Goal: Task Accomplishment & Management: Manage account settings

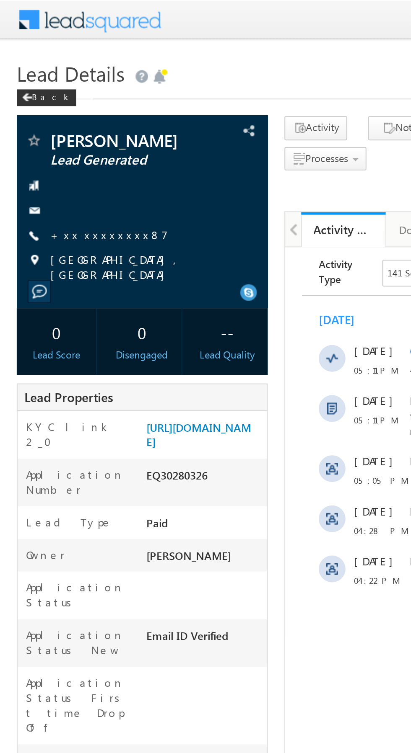
click at [47, 118] on link "+xx-xxxxxxxx87" at bounding box center [54, 117] width 59 height 7
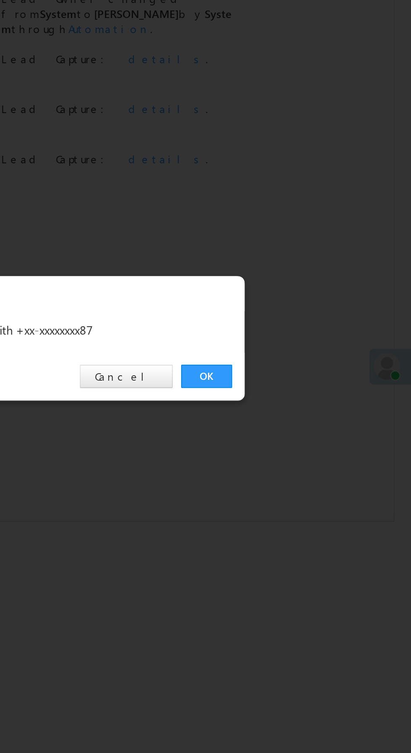
click at [307, 388] on link "OK" at bounding box center [308, 391] width 26 height 12
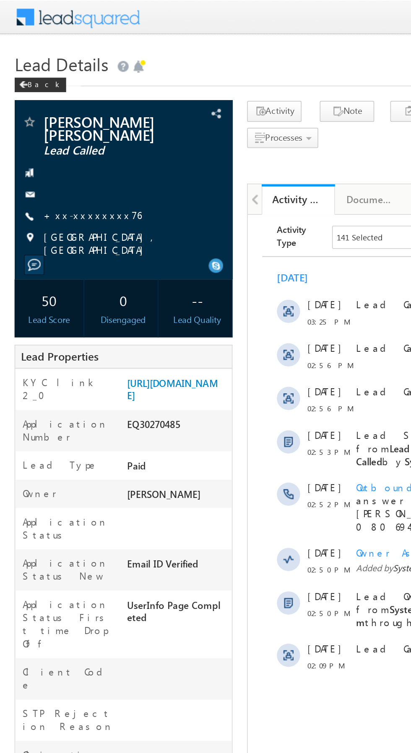
click at [53, 121] on link "+xx-xxxxxxxx76" at bounding box center [53, 124] width 57 height 7
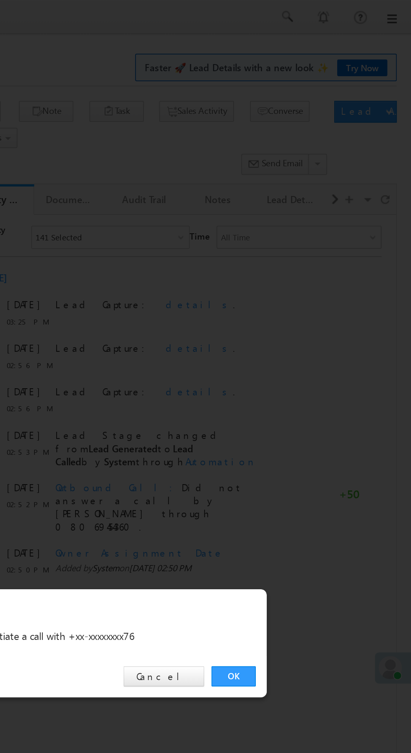
click at [308, 390] on link "OK" at bounding box center [308, 391] width 26 height 12
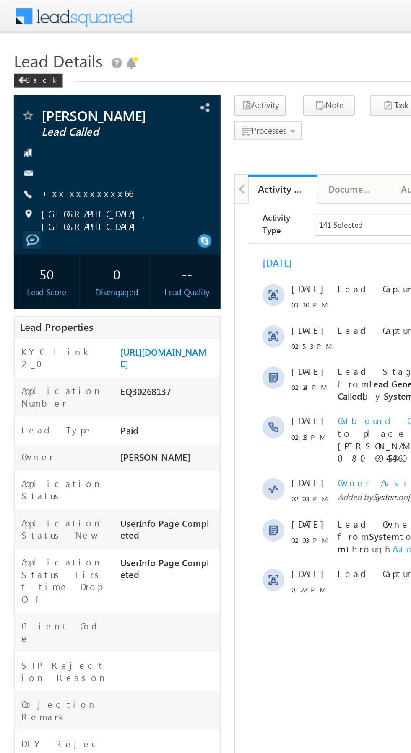
click at [47, 121] on link "+xx-xxxxxxxx66" at bounding box center [53, 117] width 56 height 7
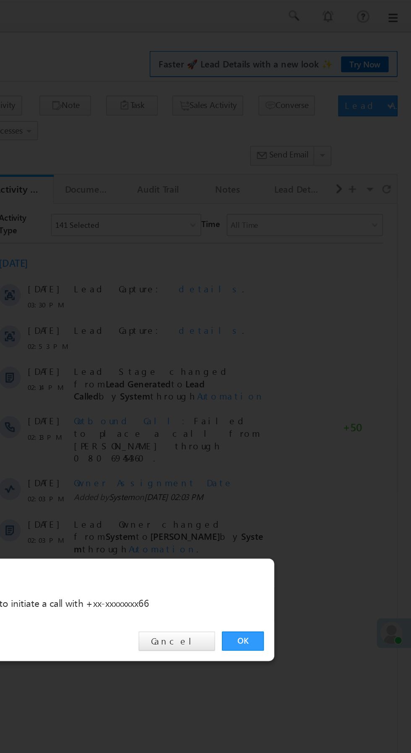
click at [308, 394] on link "OK" at bounding box center [308, 391] width 26 height 12
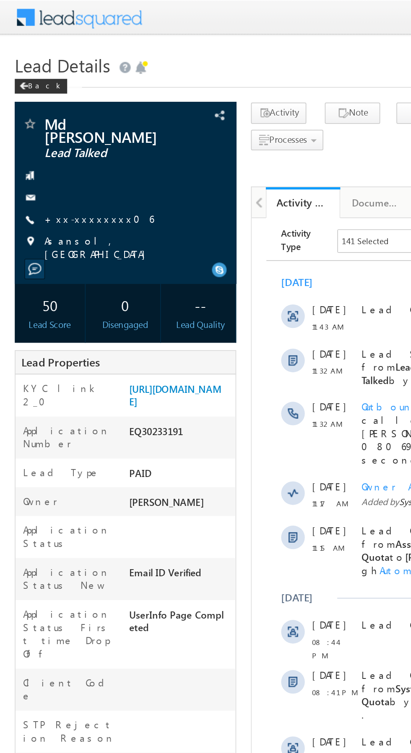
click at [49, 121] on link "+xx-xxxxxxxx06" at bounding box center [56, 124] width 62 height 7
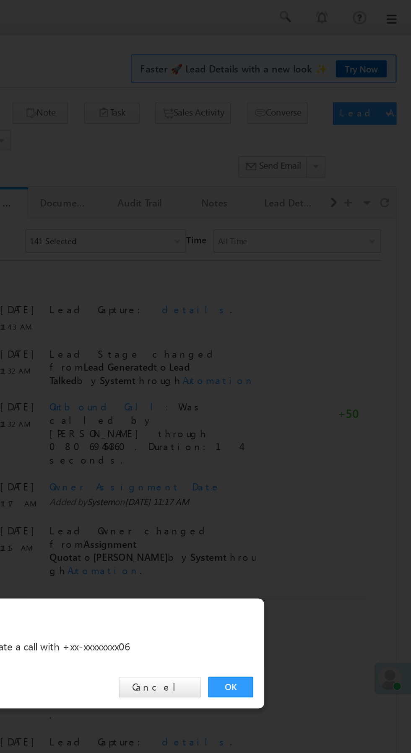
click at [304, 388] on link "OK" at bounding box center [308, 391] width 26 height 12
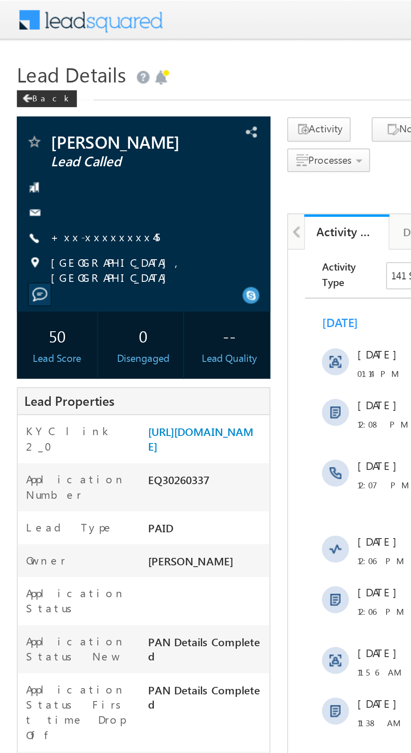
click at [55, 115] on link "+xx-xxxxxxxx45" at bounding box center [52, 117] width 54 height 7
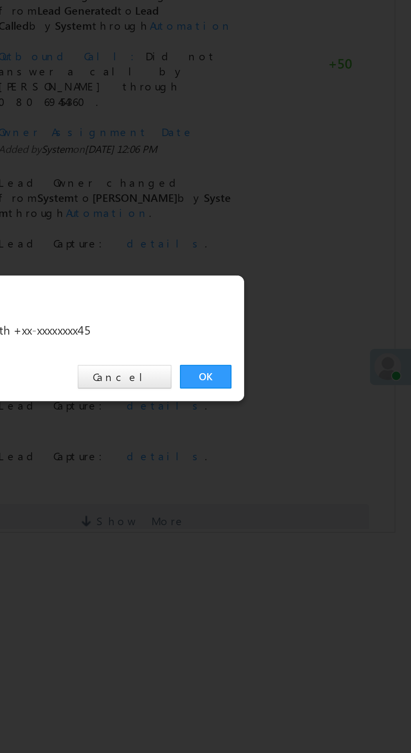
click at [305, 393] on link "OK" at bounding box center [308, 391] width 26 height 12
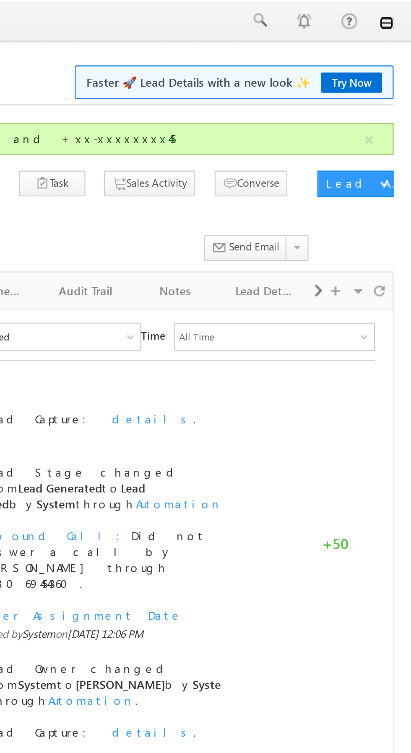
click at [399, 12] on link at bounding box center [399, 11] width 7 height 7
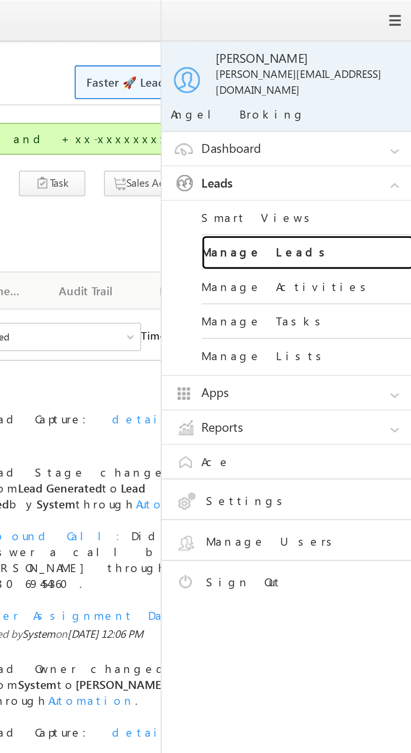
click at [362, 112] on link "Manage Leads" at bounding box center [361, 119] width 101 height 16
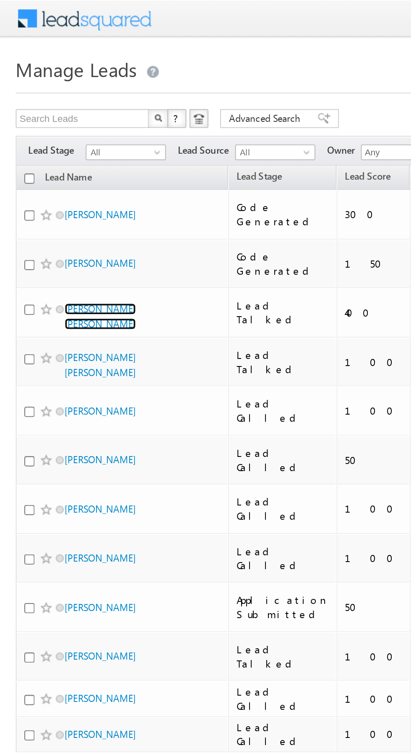
click at [66, 162] on link "[PERSON_NAME] [PERSON_NAME]" at bounding box center [53, 169] width 38 height 14
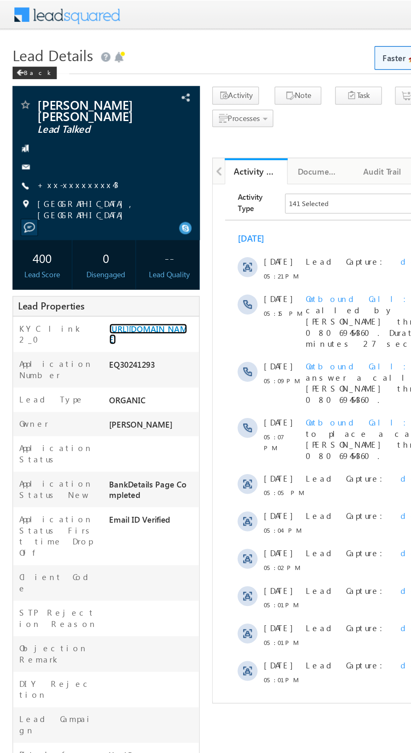
click at [101, 232] on link "[URL][DOMAIN_NAME]" at bounding box center [99, 224] width 52 height 14
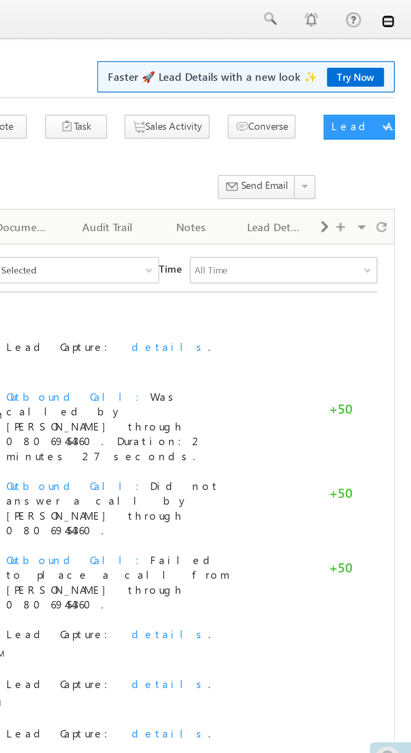
click at [399, 12] on link at bounding box center [399, 11] width 7 height 7
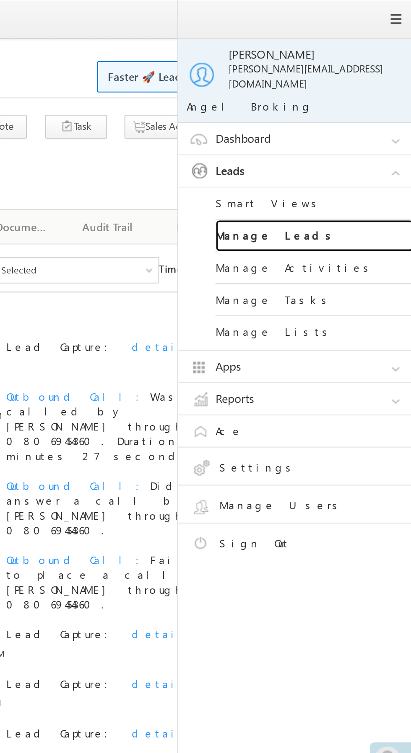
click at [371, 113] on link "Manage Leads" at bounding box center [361, 119] width 101 height 16
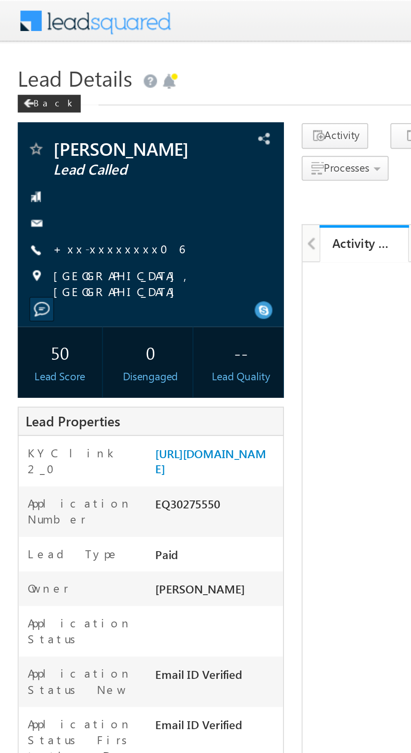
click at [49, 118] on link "+xx-xxxxxxxx06" at bounding box center [56, 117] width 62 height 7
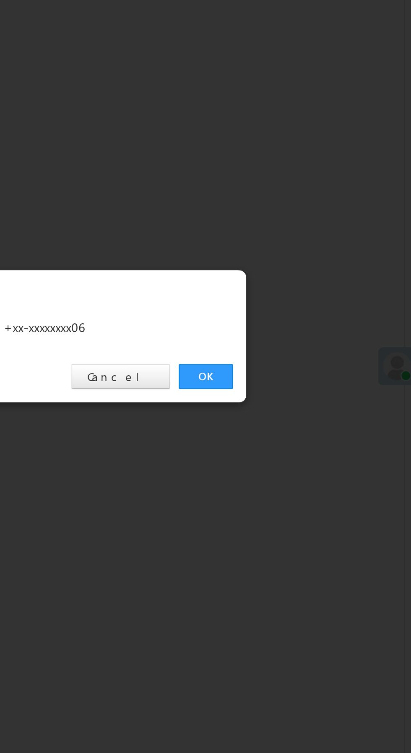
click at [305, 386] on link "OK" at bounding box center [308, 391] width 26 height 12
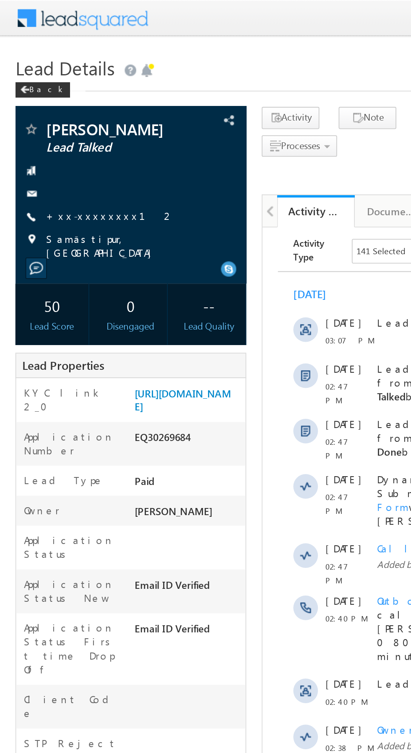
click at [49, 117] on link "+xx-xxxxxxxx12" at bounding box center [60, 117] width 70 height 7
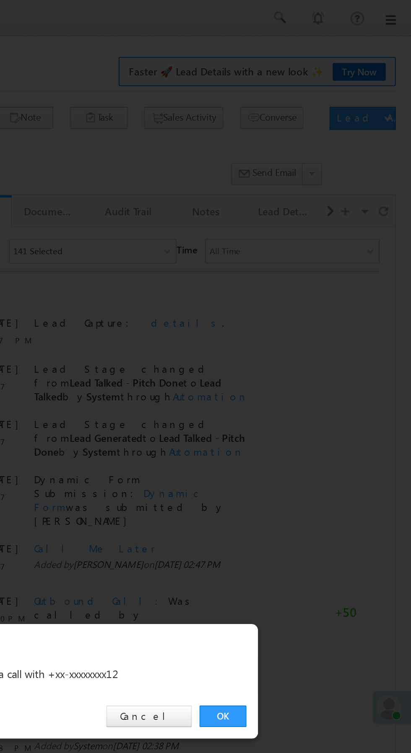
click at [310, 392] on link "OK" at bounding box center [308, 391] width 26 height 12
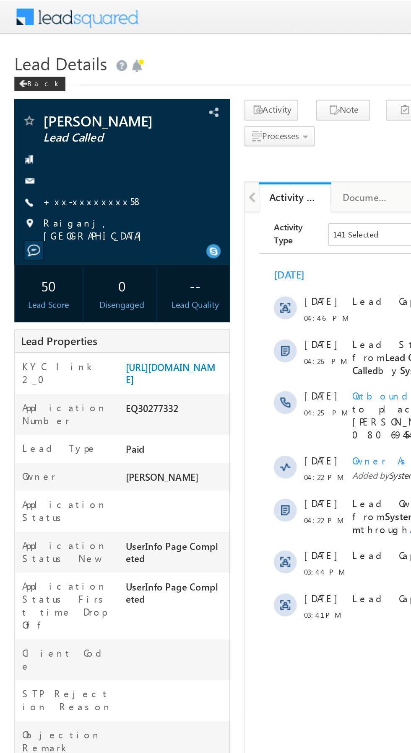
click at [49, 119] on link "+xx-xxxxxxxx58" at bounding box center [54, 117] width 58 height 7
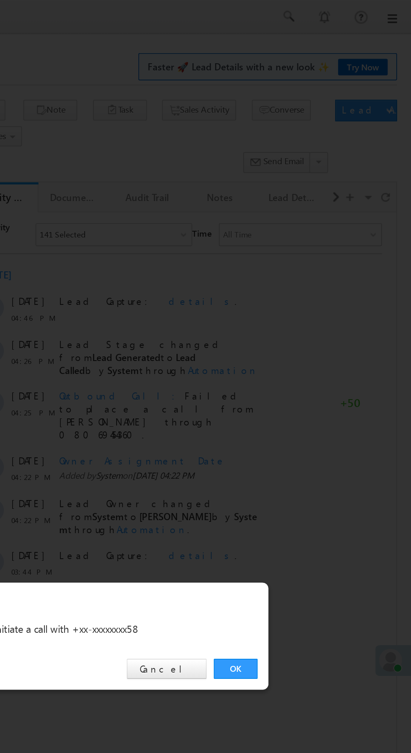
click at [311, 388] on link "OK" at bounding box center [308, 391] width 26 height 12
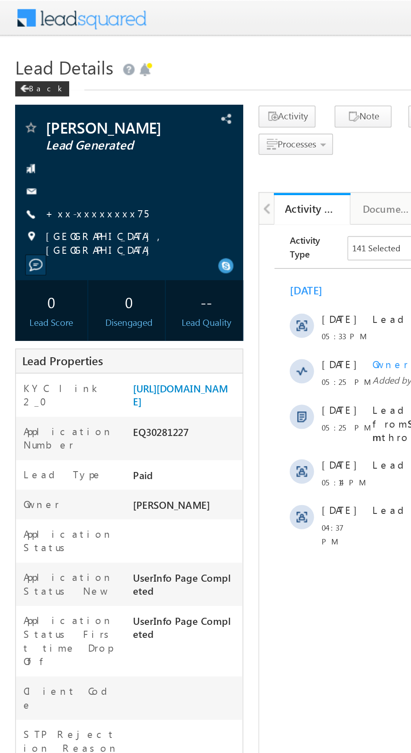
click at [47, 114] on link "+xx-xxxxxxxx75" at bounding box center [53, 117] width 57 height 7
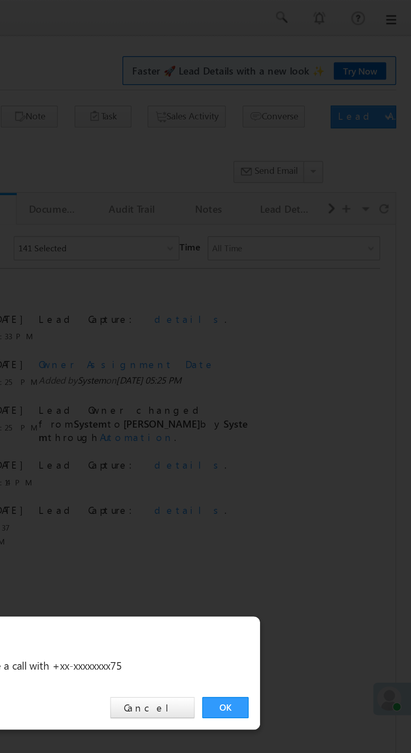
click at [309, 390] on link "OK" at bounding box center [308, 391] width 26 height 12
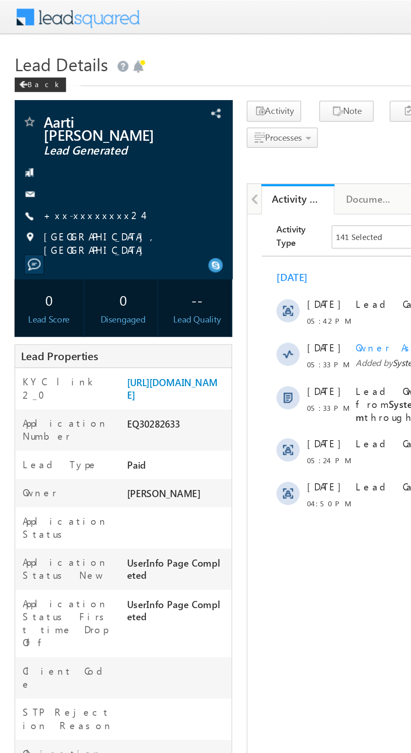
click at [52, 121] on link "+xx-xxxxxxxx24" at bounding box center [53, 124] width 57 height 7
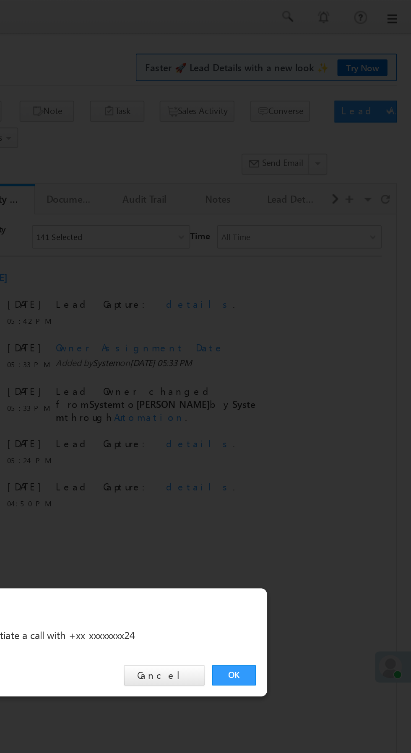
click at [308, 391] on link "OK" at bounding box center [308, 391] width 26 height 12
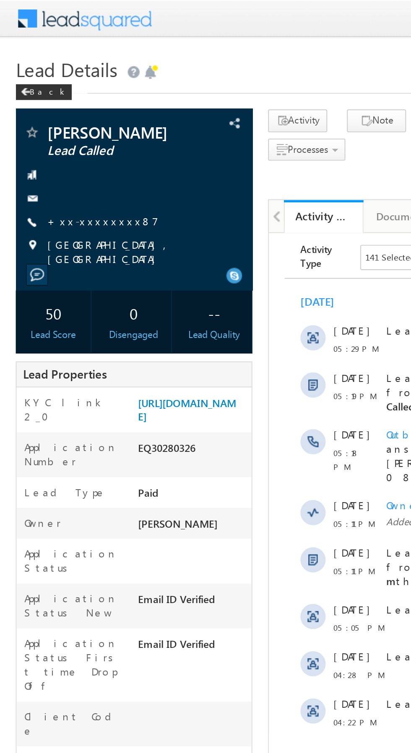
click at [47, 119] on link "+xx-xxxxxxxx87" at bounding box center [54, 117] width 59 height 7
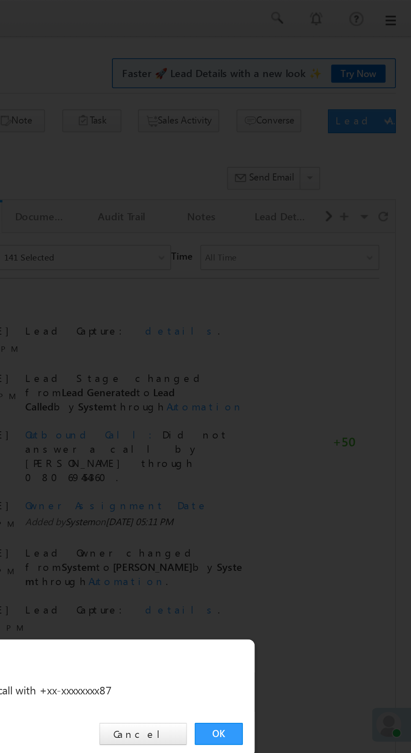
click at [308, 391] on link "OK" at bounding box center [308, 391] width 26 height 12
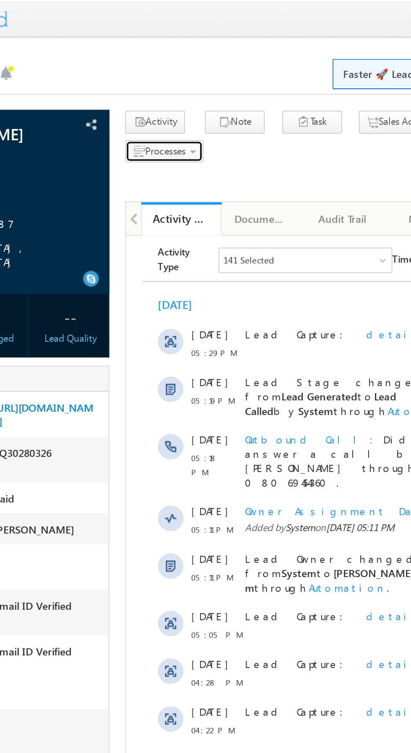
click at [166, 78] on span "Processes" at bounding box center [163, 79] width 21 height 6
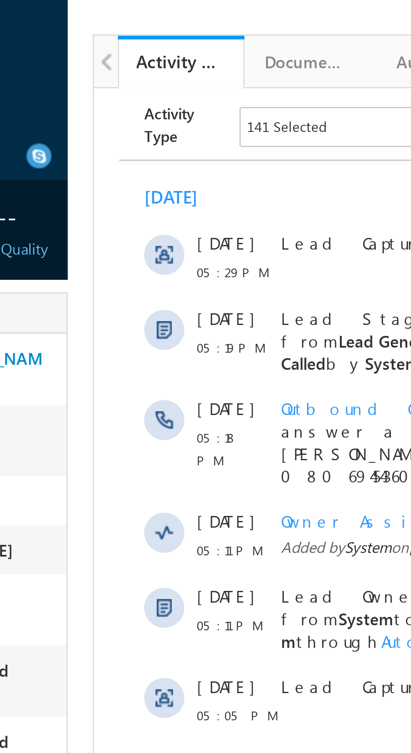
click at [0, 0] on span "Not Eligible" at bounding box center [0, 0] width 0 height 0
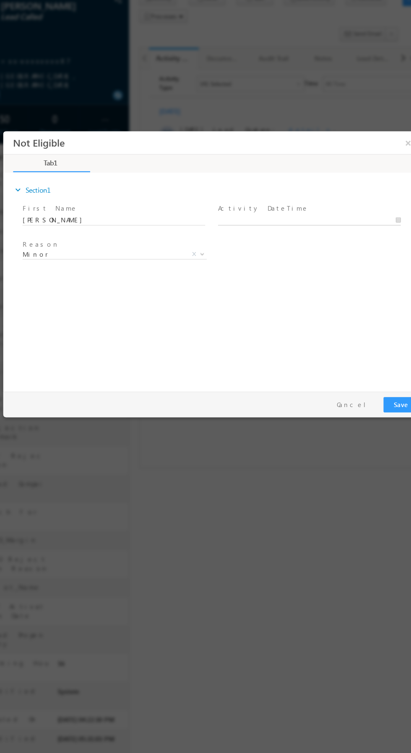
click at [295, 207] on input "text" at bounding box center [262, 207] width 155 height 8
type input "10/09/25 5:52 PM"
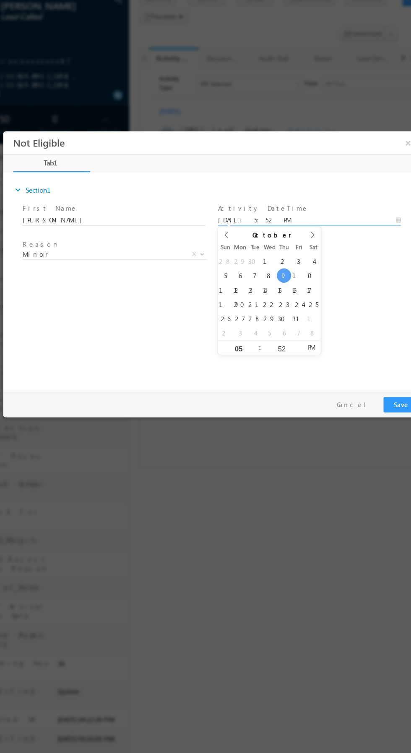
click at [322, 282] on div "expand_more Section1 First Name *" at bounding box center [183, 258] width 352 height 181
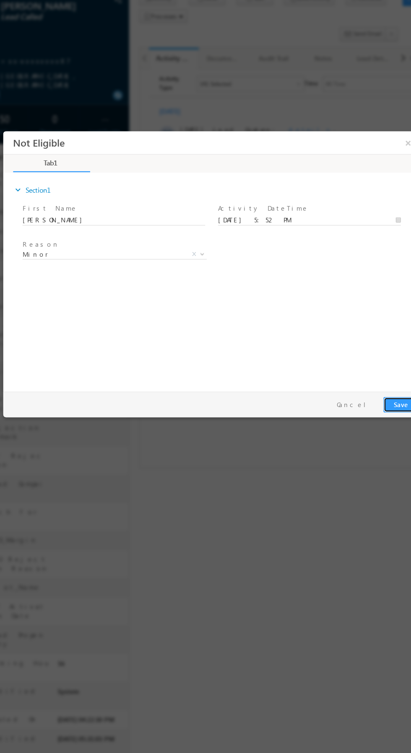
click at [334, 363] on button "Save" at bounding box center [340, 363] width 29 height 13
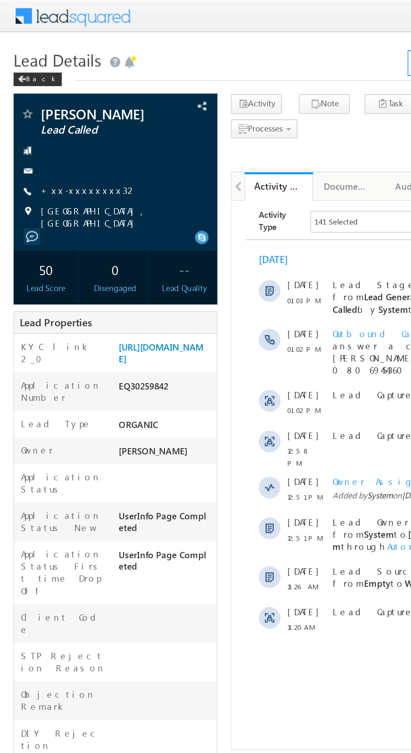
click at [49, 116] on link "+xx-xxxxxxxx32" at bounding box center [54, 117] width 59 height 7
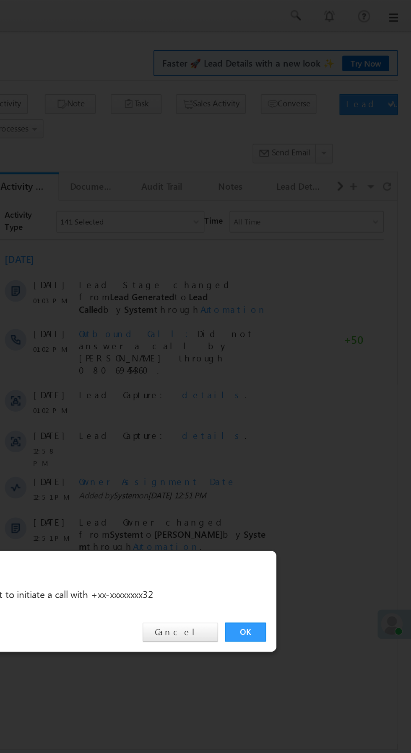
click at [308, 391] on link "OK" at bounding box center [308, 391] width 26 height 12
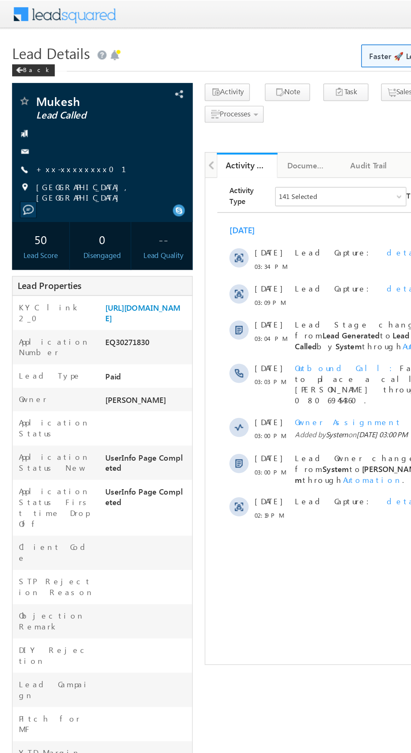
click at [47, 116] on link "+xx-xxxxxxxx01" at bounding box center [61, 117] width 73 height 7
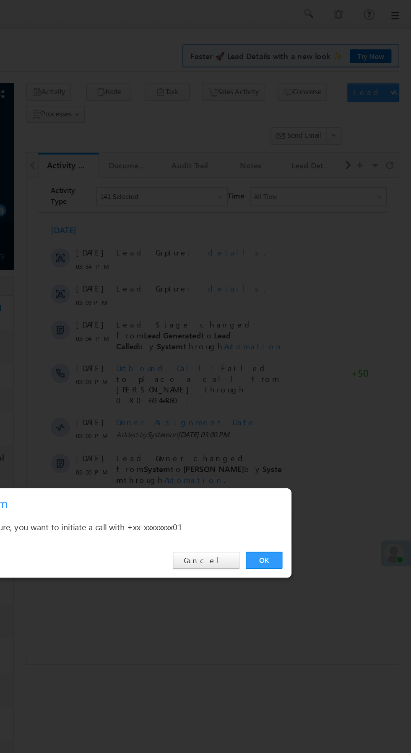
click at [308, 390] on link "OK" at bounding box center [308, 391] width 26 height 12
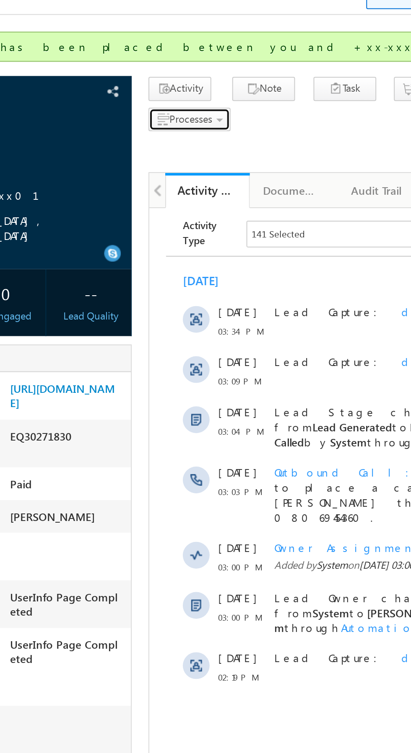
click at [168, 104] on span "Processes" at bounding box center [163, 102] width 21 height 6
click at [0, 0] on span "Not Interested" at bounding box center [0, 0] width 0 height 0
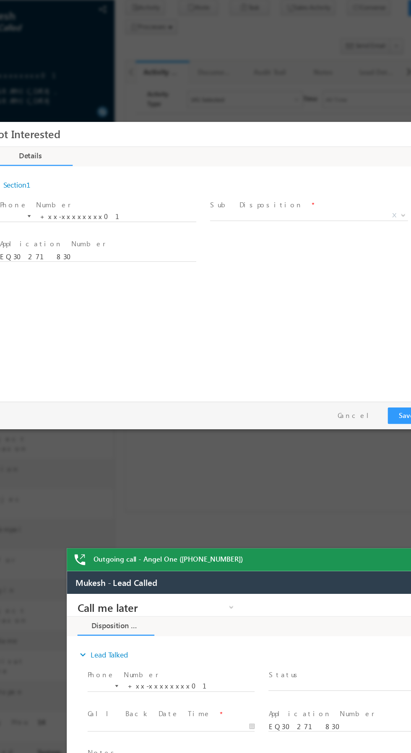
click at [254, 194] on span "X" at bounding box center [240, 196] width 156 height 8
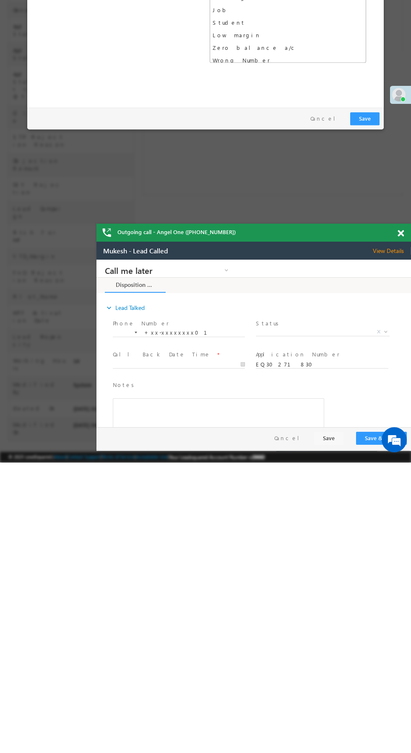
select select "Wrong Number"
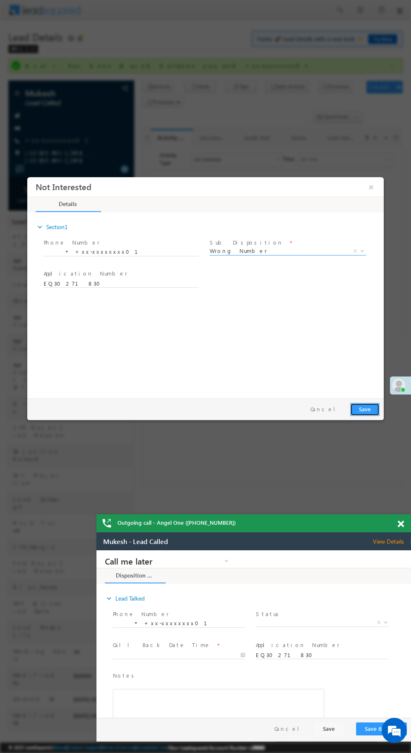
click at [372, 408] on button "Save" at bounding box center [364, 409] width 29 height 13
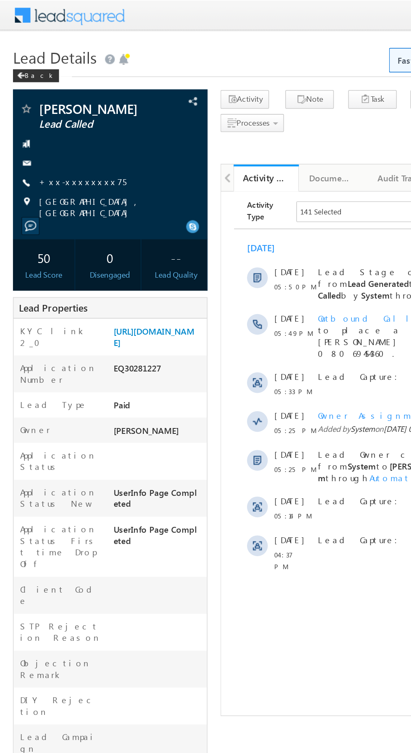
click at [55, 116] on link "+xx-xxxxxxxx75" at bounding box center [53, 117] width 57 height 7
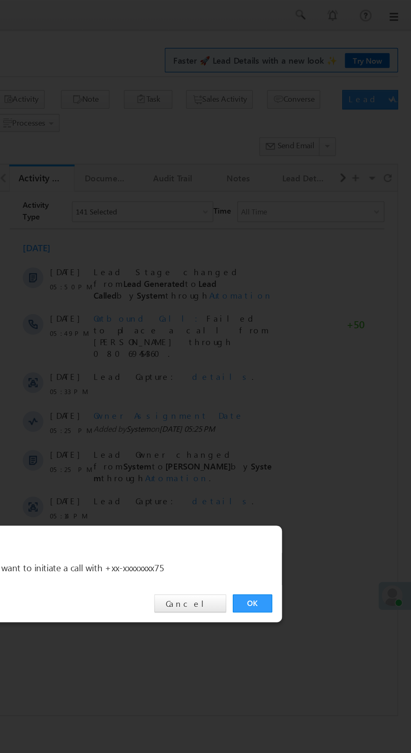
click at [305, 388] on link "OK" at bounding box center [308, 391] width 26 height 12
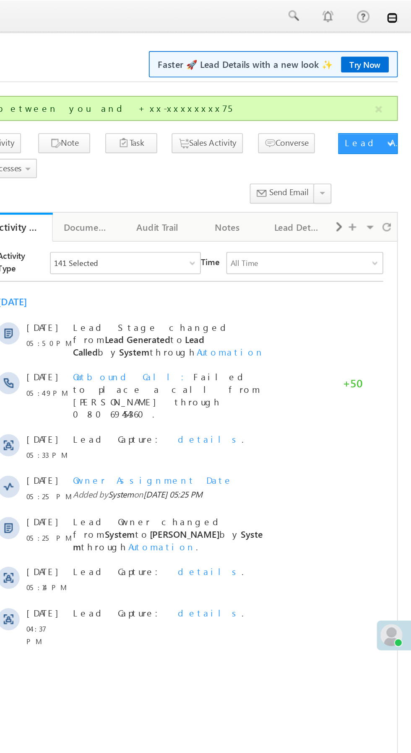
click at [399, 12] on link at bounding box center [399, 11] width 7 height 7
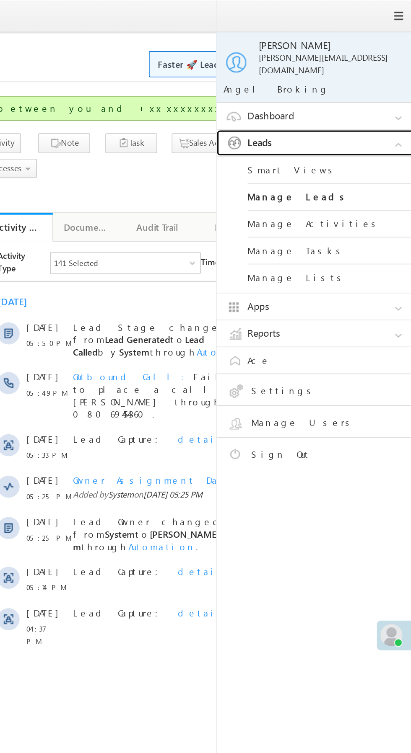
click at [368, 79] on link "Leads" at bounding box center [355, 87] width 126 height 16
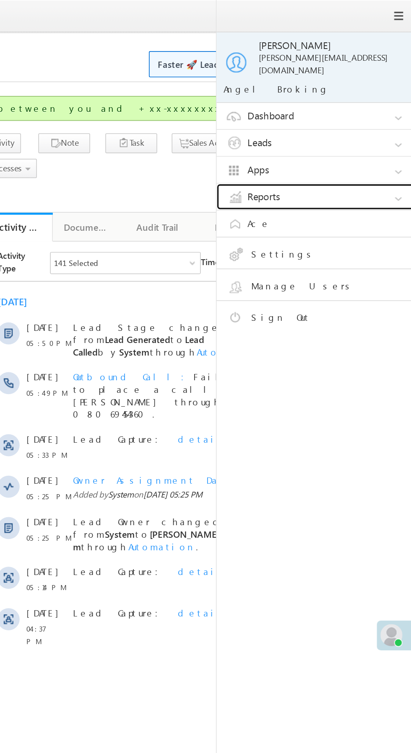
click at [363, 112] on link "Reports" at bounding box center [355, 119] width 126 height 16
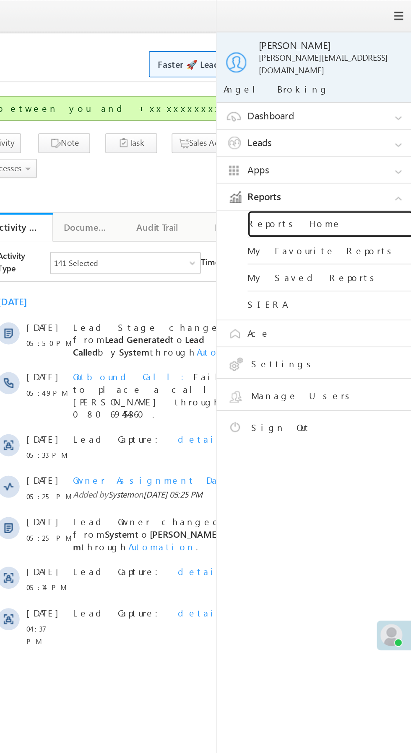
click at [368, 128] on link "Reports Home" at bounding box center [361, 136] width 101 height 16
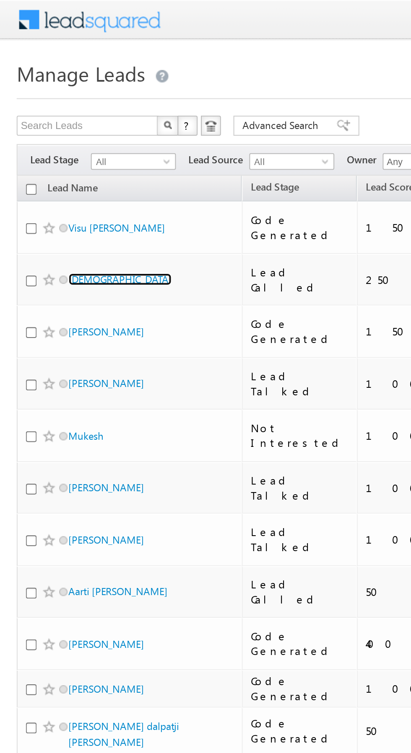
click at [44, 137] on link "[DEMOGRAPHIC_DATA]" at bounding box center [60, 140] width 52 height 6
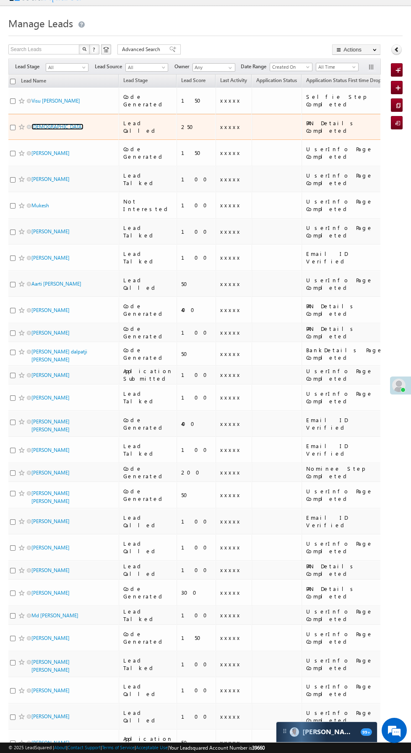
scroll to position [0, 10]
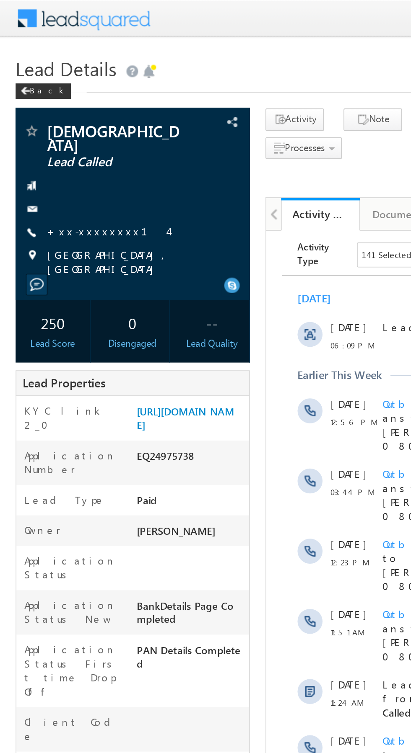
click at [49, 121] on link "+xx-xxxxxxxx14" at bounding box center [57, 124] width 65 height 7
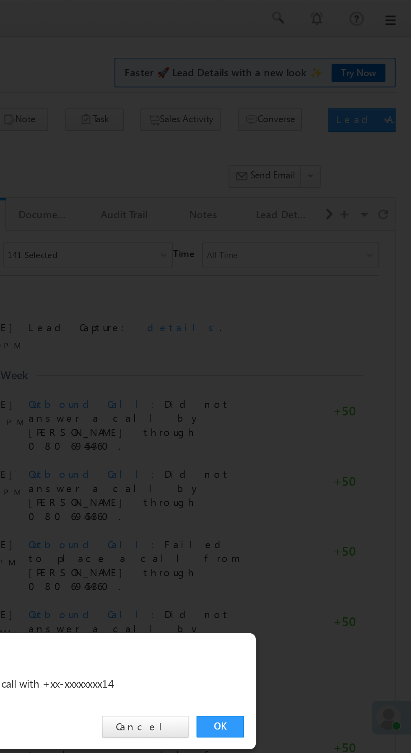
click at [308, 390] on link "OK" at bounding box center [308, 391] width 26 height 12
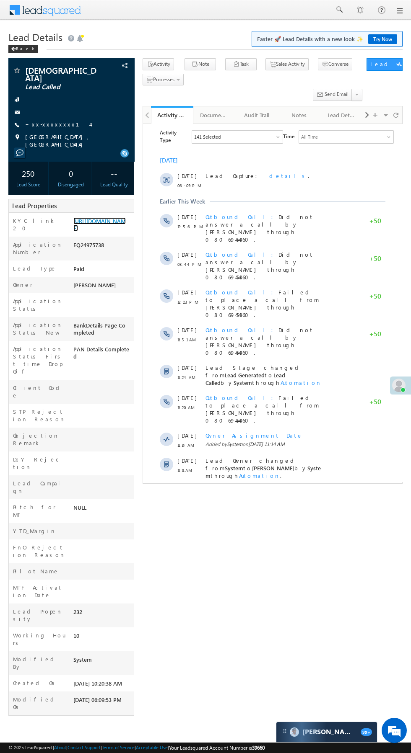
click at [106, 232] on link "https://angelbroking1-pk3em7sa.customui-test.leadsquared.com?leadId=2f66016d-2b…" at bounding box center [99, 224] width 52 height 14
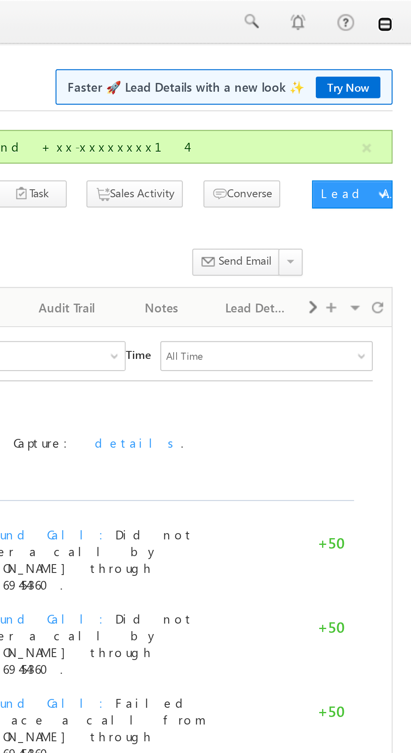
click at [399, 11] on link at bounding box center [399, 11] width 7 height 7
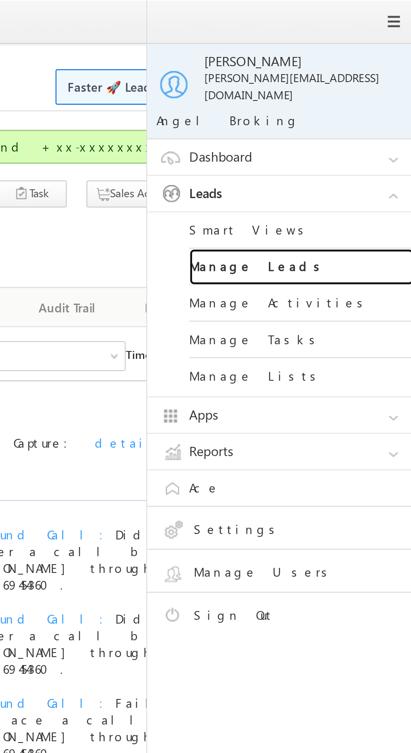
click at [360, 111] on link "Manage Leads" at bounding box center [361, 119] width 101 height 16
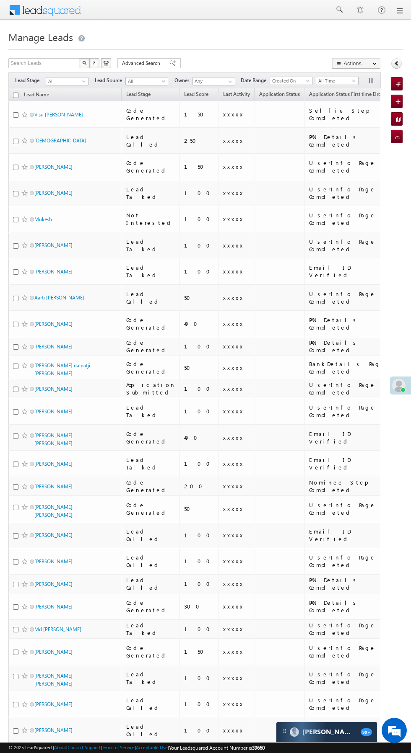
scroll to position [0, 8]
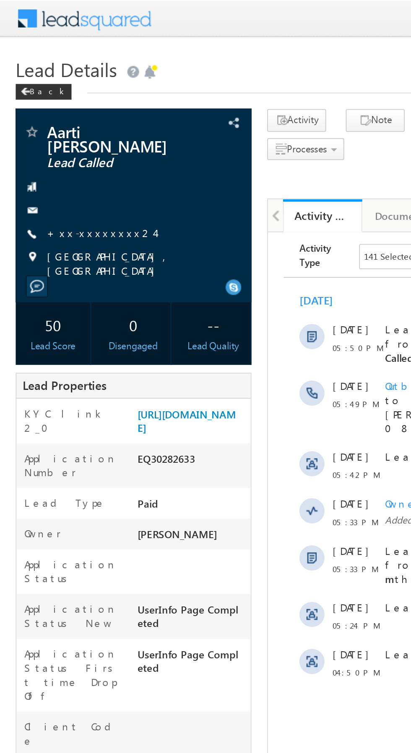
click at [51, 121] on link "+xx-xxxxxxxx24" at bounding box center [53, 124] width 57 height 7
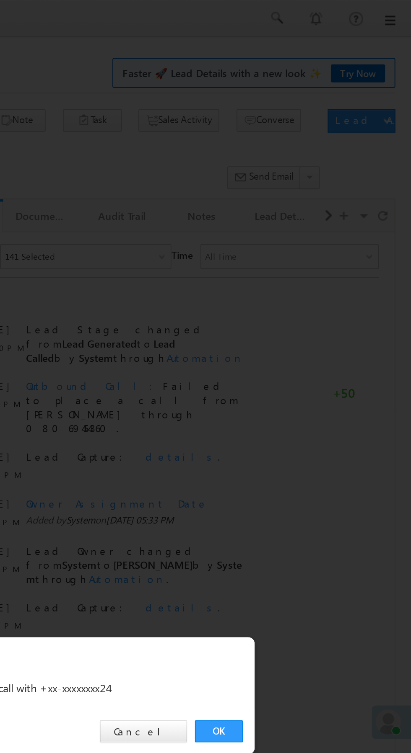
click at [307, 388] on link "OK" at bounding box center [308, 391] width 26 height 12
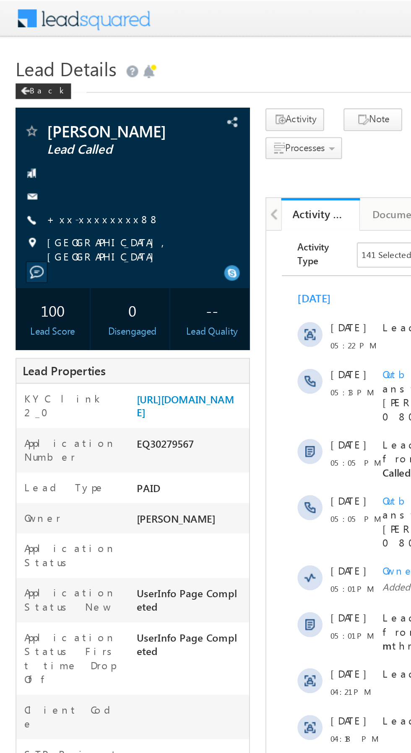
click at [47, 117] on link "+xx-xxxxxxxx88" at bounding box center [55, 117] width 61 height 7
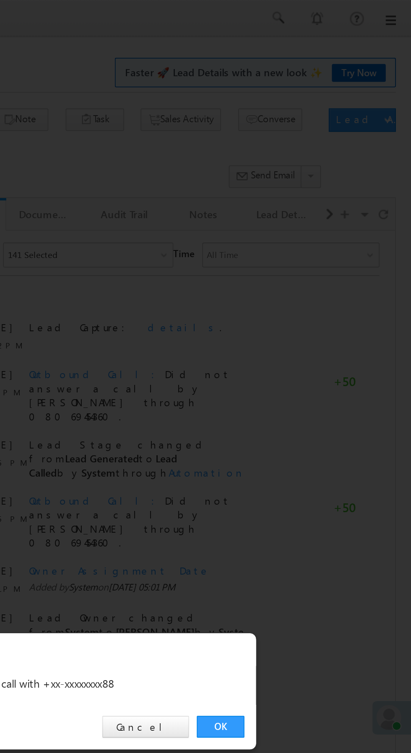
click at [306, 388] on link "OK" at bounding box center [308, 391] width 26 height 12
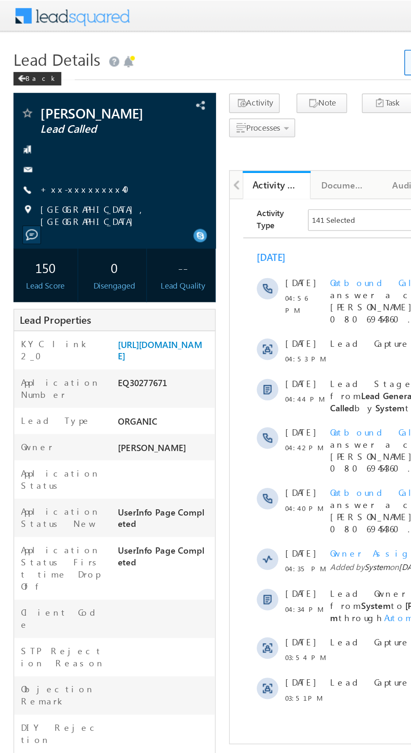
click at [47, 116] on link "+xx-xxxxxxxx40" at bounding box center [55, 117] width 60 height 7
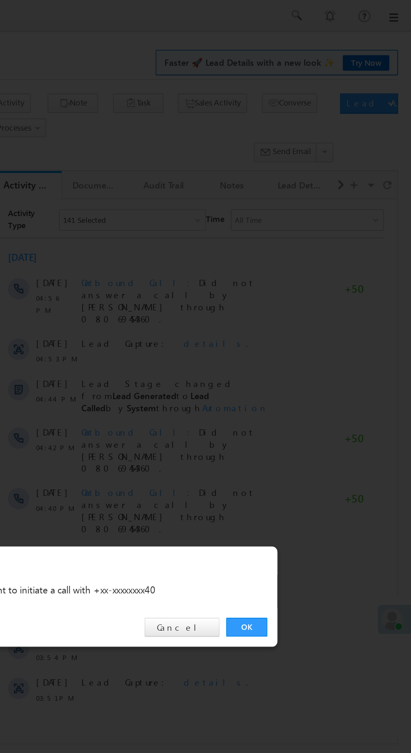
click at [308, 391] on link "OK" at bounding box center [308, 391] width 26 height 12
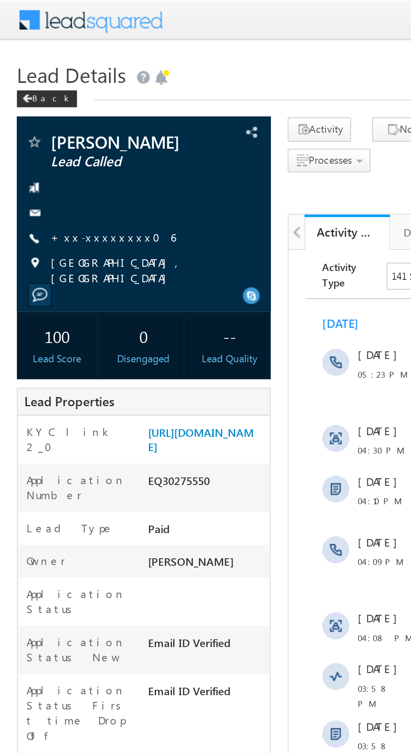
click at [49, 117] on link "+xx-xxxxxxxx06" at bounding box center [56, 117] width 62 height 7
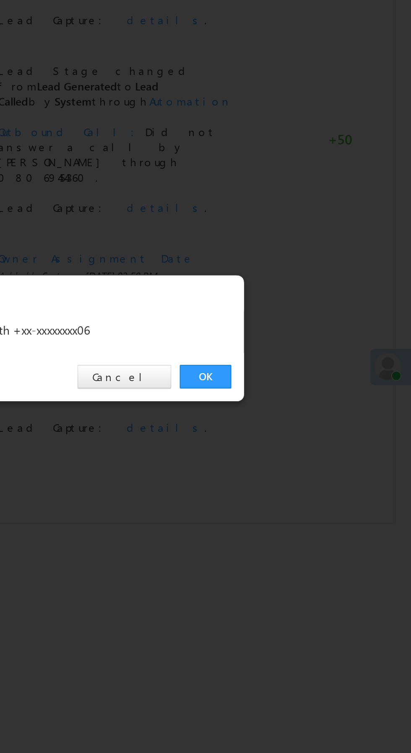
click at [310, 390] on link "OK" at bounding box center [308, 391] width 26 height 12
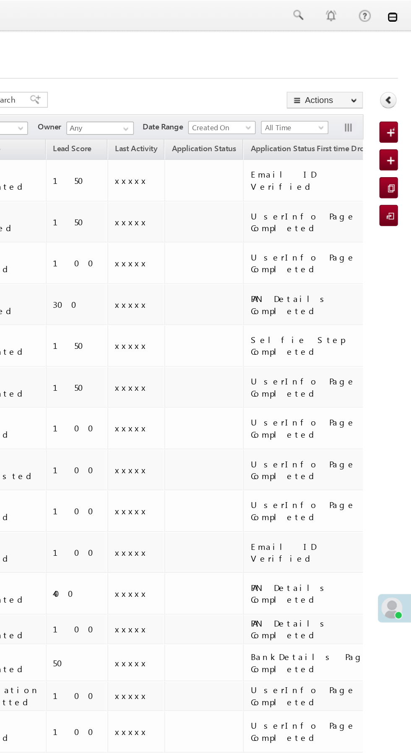
click at [401, 12] on link at bounding box center [399, 11] width 7 height 7
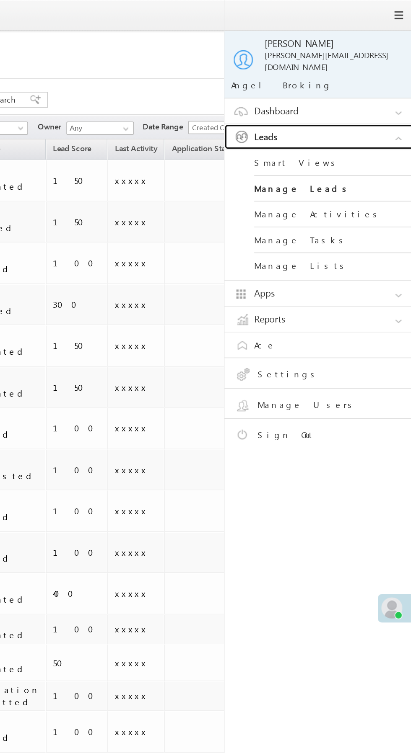
click at [363, 79] on link "Leads" at bounding box center [355, 87] width 126 height 16
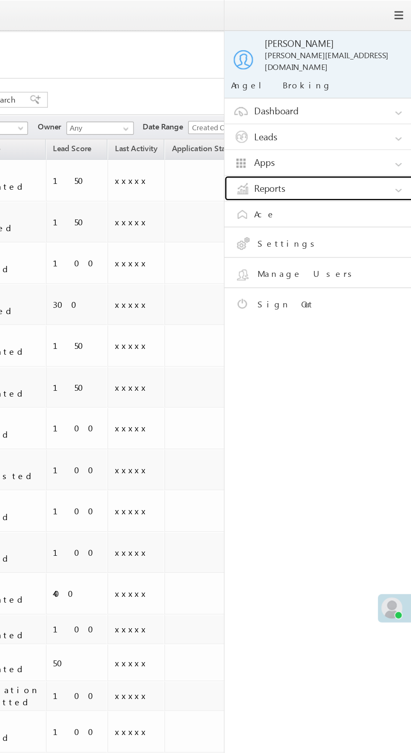
click at [357, 111] on link "Reports" at bounding box center [355, 119] width 126 height 16
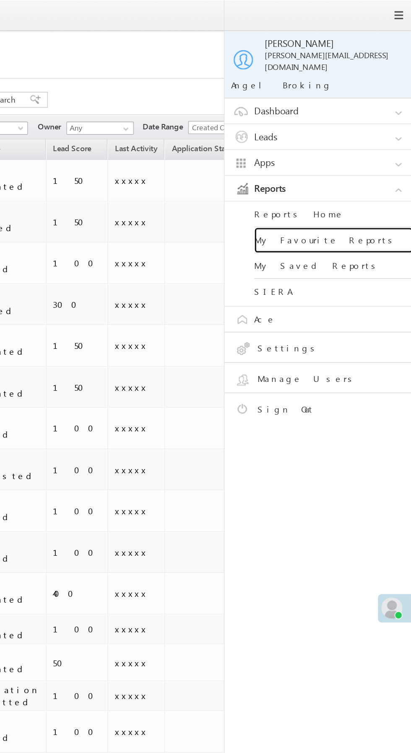
click at [362, 149] on link "My Favourite Reports" at bounding box center [361, 152] width 101 height 16
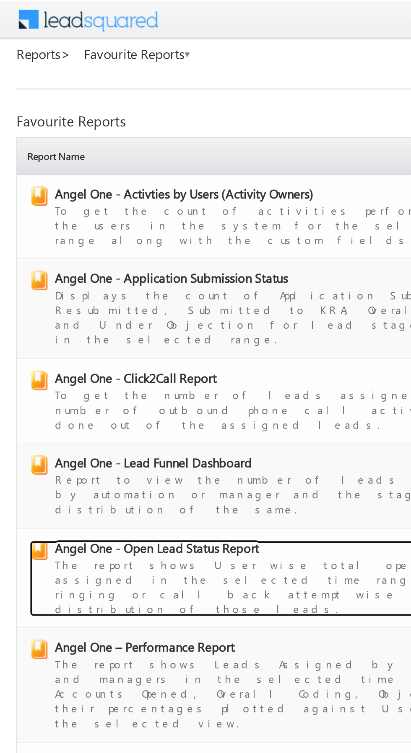
click at [104, 284] on div "The report shows User wise total open leads assigned in the selected time range…" at bounding box center [146, 299] width 236 height 31
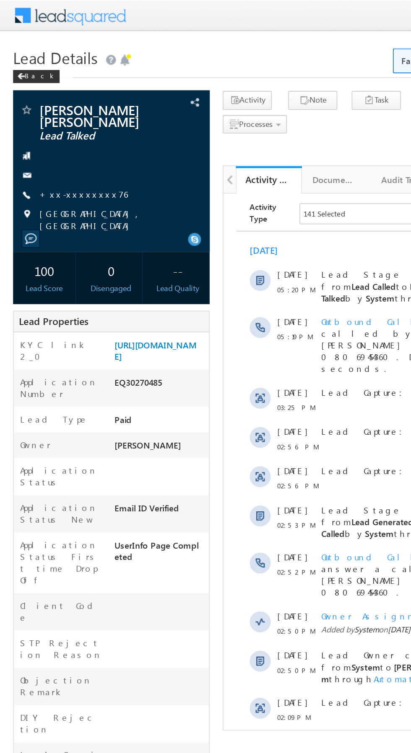
click at [51, 124] on link "+xx-xxxxxxxx76" at bounding box center [53, 124] width 57 height 7
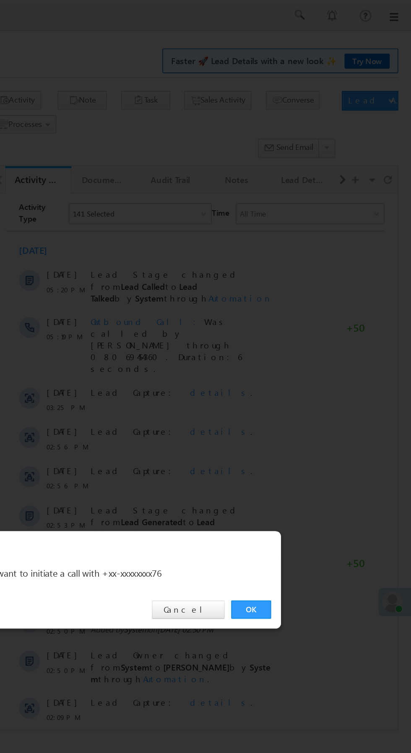
click at [307, 390] on link "OK" at bounding box center [308, 391] width 26 height 12
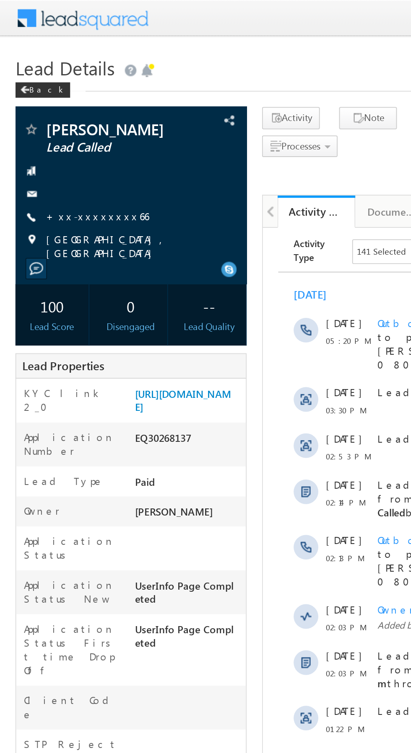
click at [52, 121] on link "+xx-xxxxxxxx66" at bounding box center [53, 117] width 56 height 7
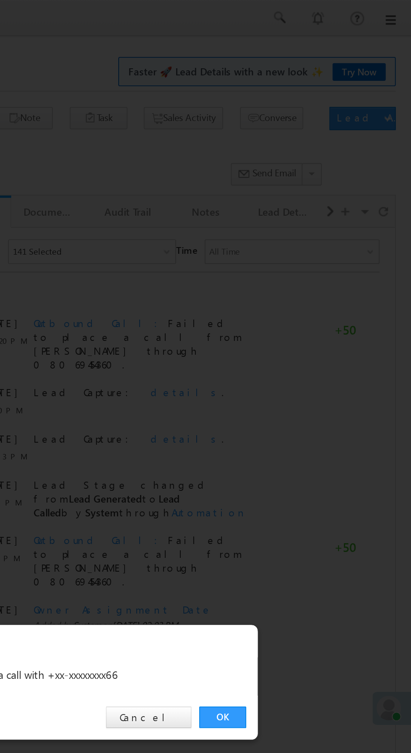
click at [309, 389] on link "OK" at bounding box center [308, 391] width 26 height 12
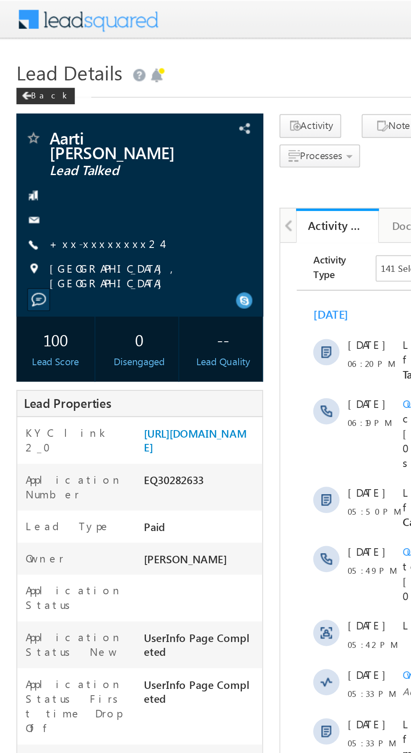
click at [49, 121] on link "+xx-xxxxxxxx24" at bounding box center [53, 124] width 57 height 7
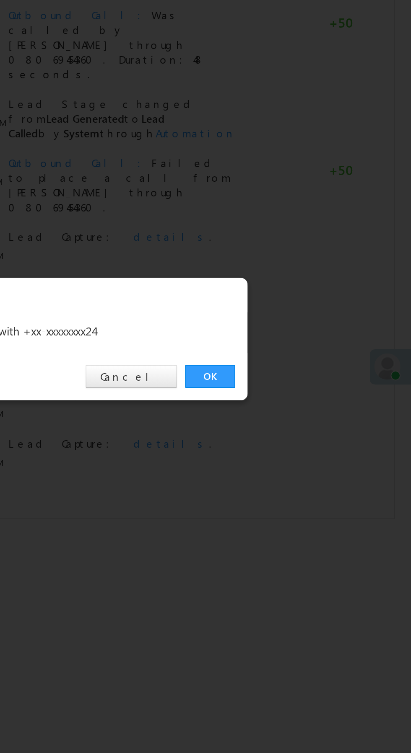
click at [308, 389] on link "OK" at bounding box center [308, 391] width 26 height 12
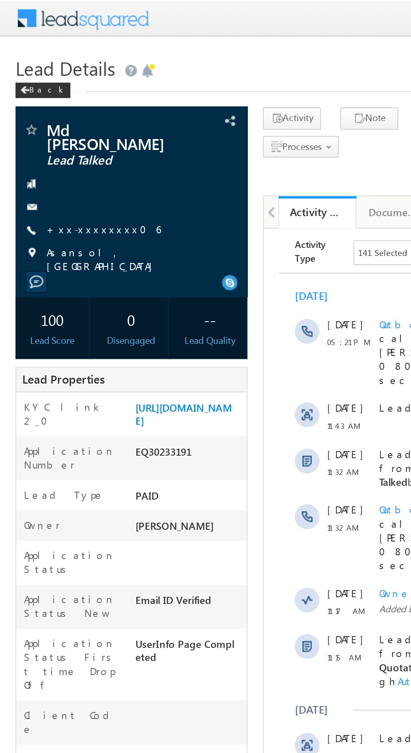
click at [52, 121] on link "+xx-xxxxxxxx06" at bounding box center [56, 124] width 62 height 7
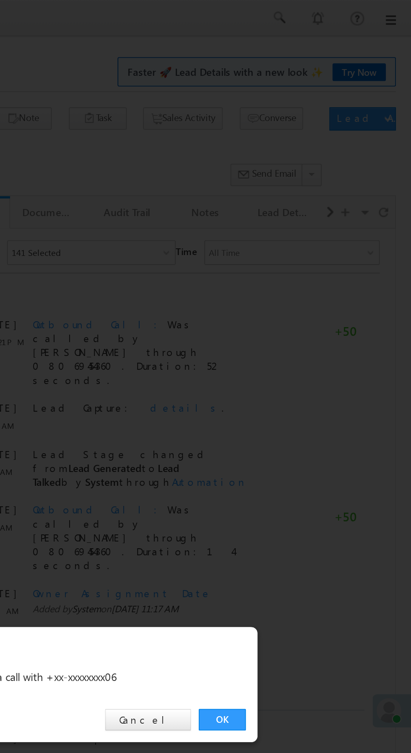
click at [306, 389] on link "OK" at bounding box center [308, 391] width 26 height 12
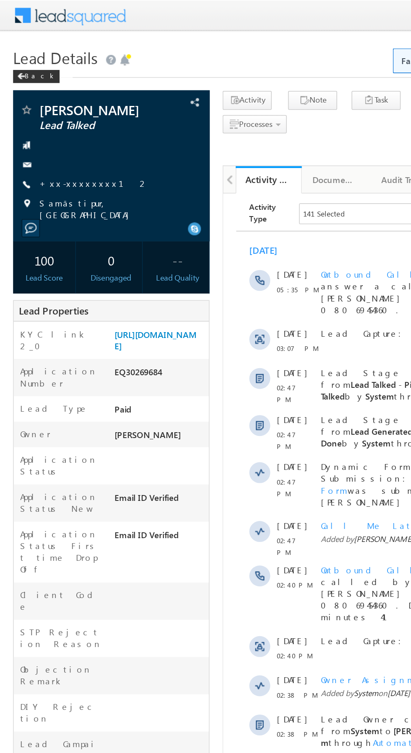
click at [50, 117] on link "+xx-xxxxxxxx12" at bounding box center [60, 117] width 70 height 7
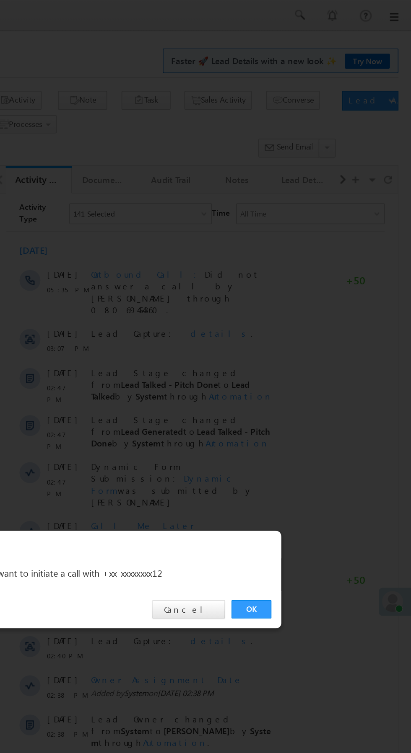
click at [307, 389] on link "OK" at bounding box center [308, 391] width 26 height 12
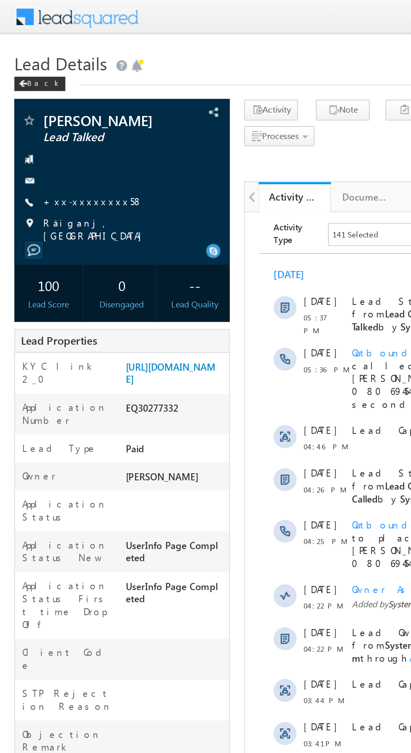
click at [52, 116] on link "+xx-xxxxxxxx58" at bounding box center [54, 117] width 58 height 7
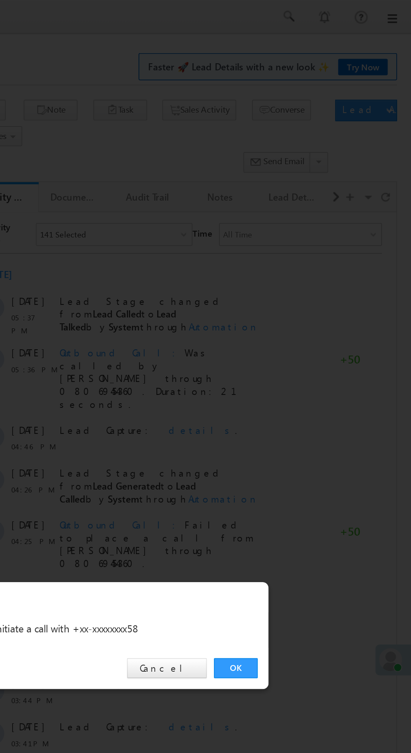
click at [306, 388] on link "OK" at bounding box center [308, 391] width 26 height 12
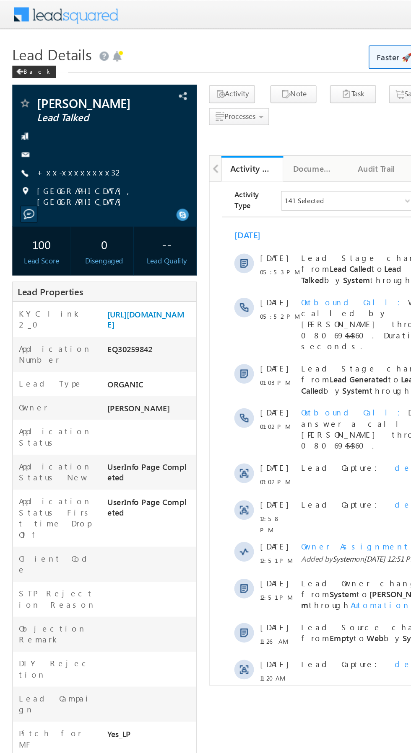
click at [53, 118] on link "+xx-xxxxxxxx32" at bounding box center [54, 117] width 59 height 7
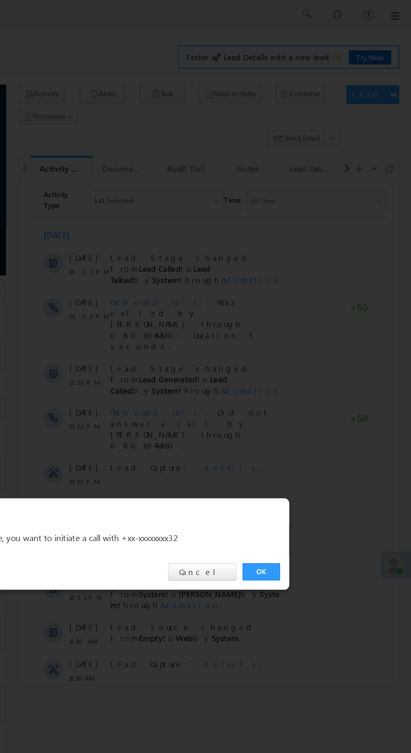
click at [314, 388] on link "OK" at bounding box center [308, 391] width 26 height 12
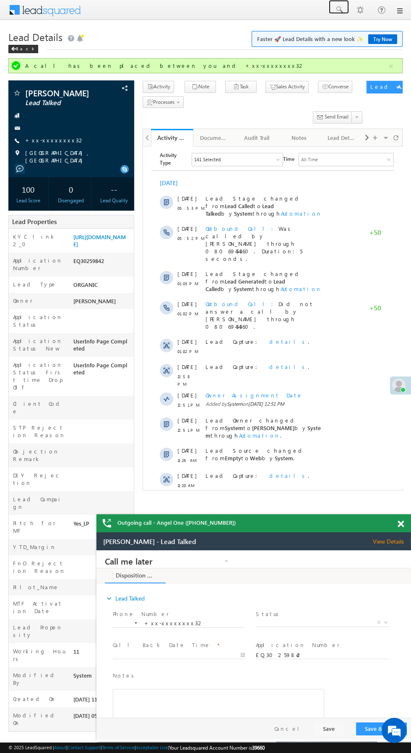
click at [339, 10] on span at bounding box center [338, 9] width 8 height 8
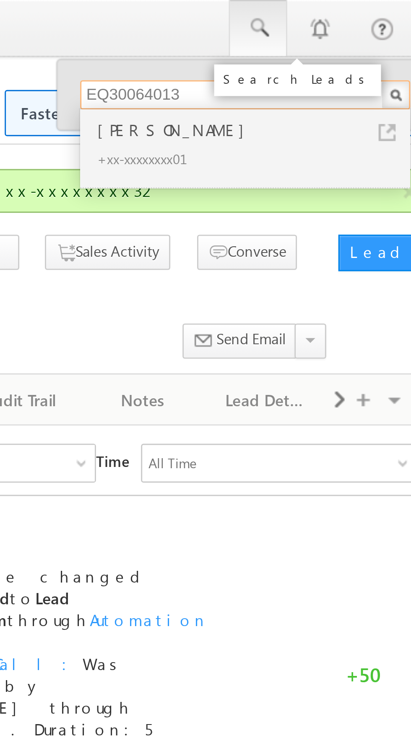
type input "EQ30064013"
click at [321, 48] on div "Vikram singh" at bounding box center [338, 44] width 112 height 9
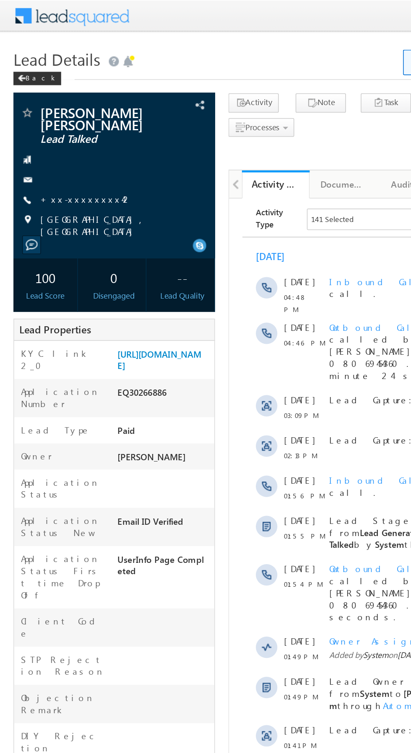
click at [52, 121] on link "+xx-xxxxxxxx42" at bounding box center [53, 124] width 57 height 7
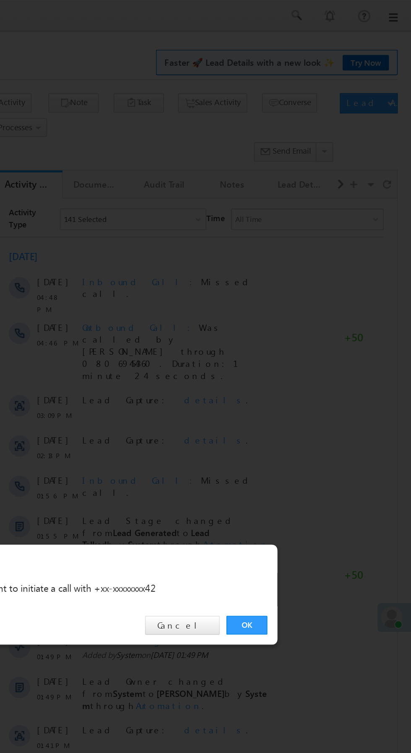
click at [309, 391] on link "OK" at bounding box center [308, 391] width 26 height 12
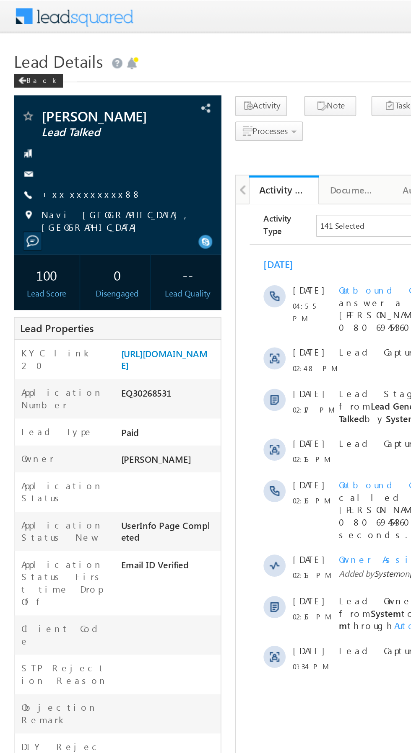
click at [51, 117] on link "+xx-xxxxxxxx88" at bounding box center [55, 117] width 61 height 7
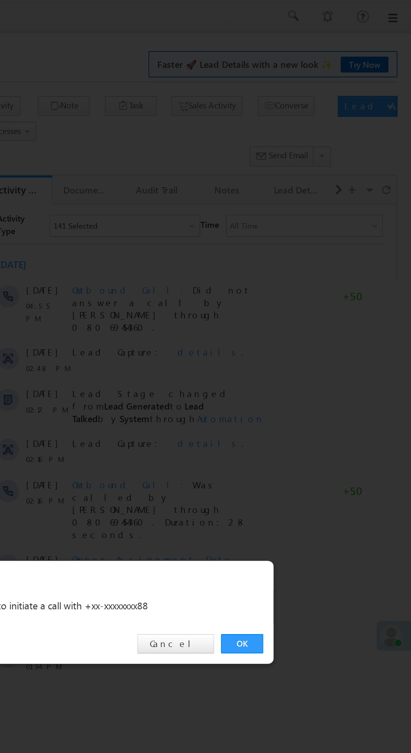
click at [304, 391] on link "OK" at bounding box center [308, 391] width 26 height 12
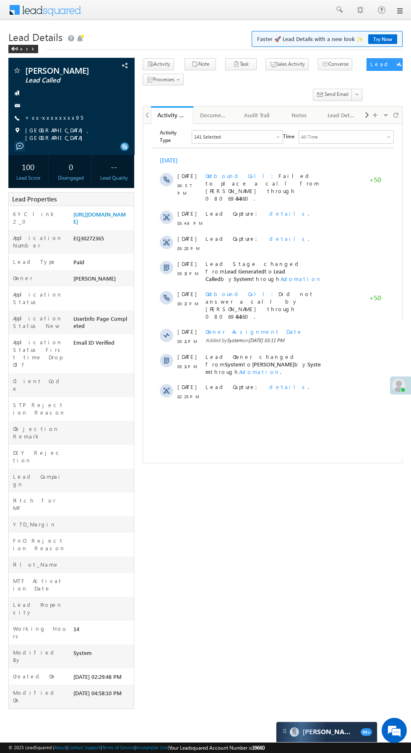
click at [50, 115] on link "+xx-xxxxxxxx95" at bounding box center [54, 117] width 58 height 7
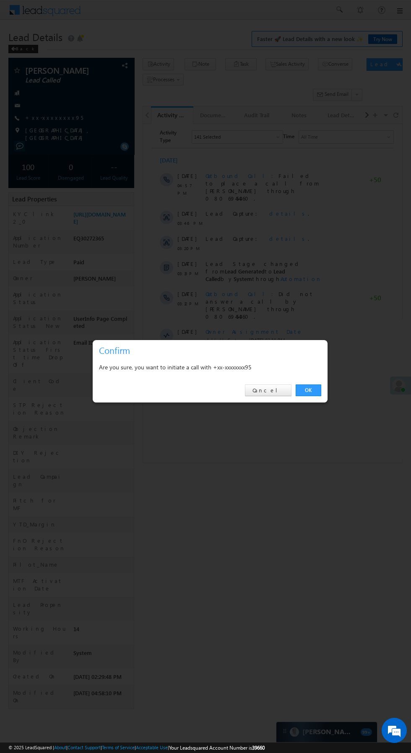
click at [308, 390] on link "OK" at bounding box center [308, 391] width 26 height 12
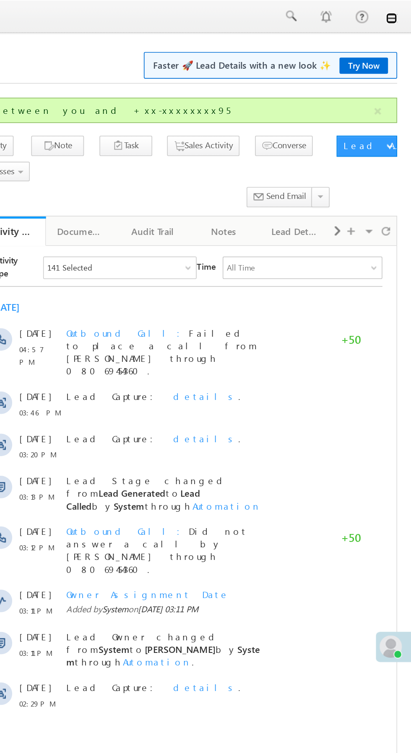
click at [399, 13] on link at bounding box center [399, 11] width 7 height 7
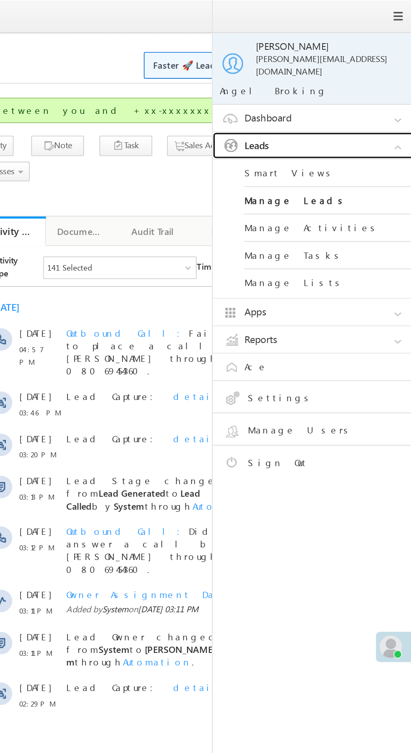
click at [369, 84] on link "Leads" at bounding box center [355, 87] width 126 height 16
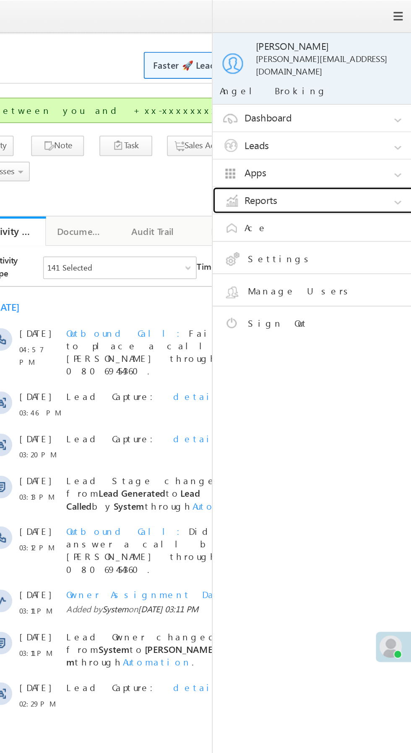
click at [356, 113] on link "Reports" at bounding box center [355, 119] width 126 height 16
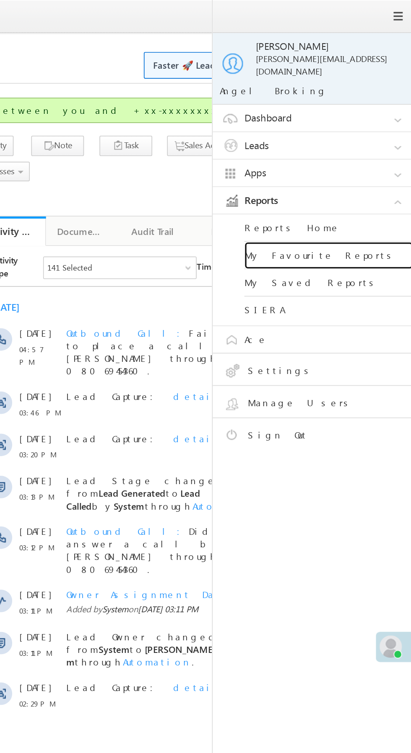
click at [354, 145] on link "My Favourite Reports" at bounding box center [361, 152] width 101 height 16
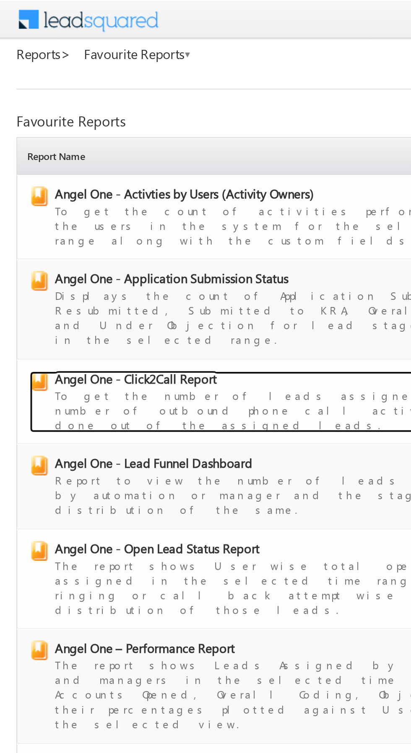
click at [101, 189] on span "Angel One - Click2Call Report" at bounding box center [69, 193] width 83 height 8
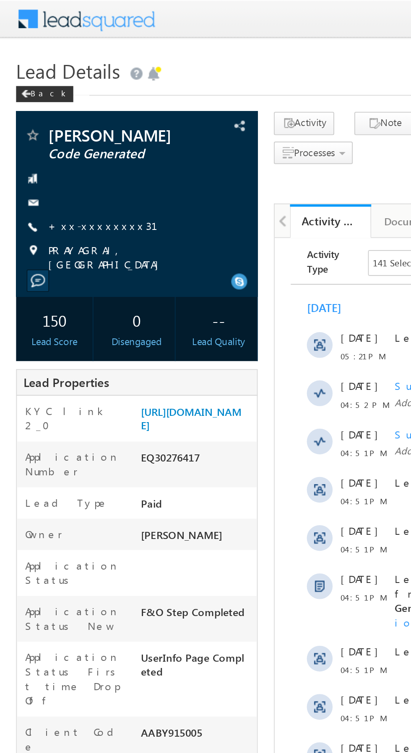
click at [53, 119] on link "+xx-xxxxxxxx31" at bounding box center [58, 117] width 67 height 7
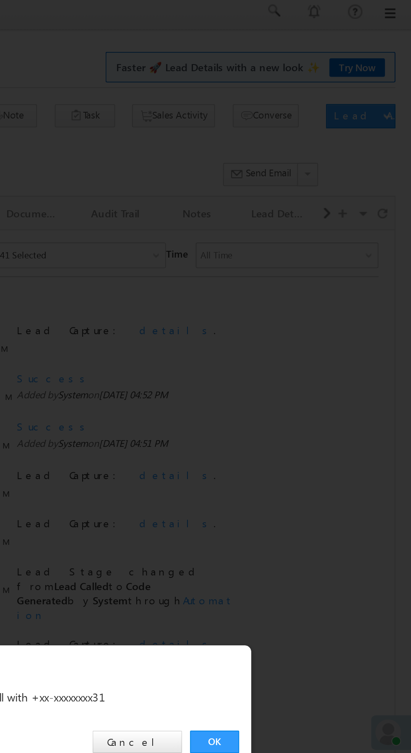
click at [308, 390] on link "OK" at bounding box center [308, 391] width 26 height 12
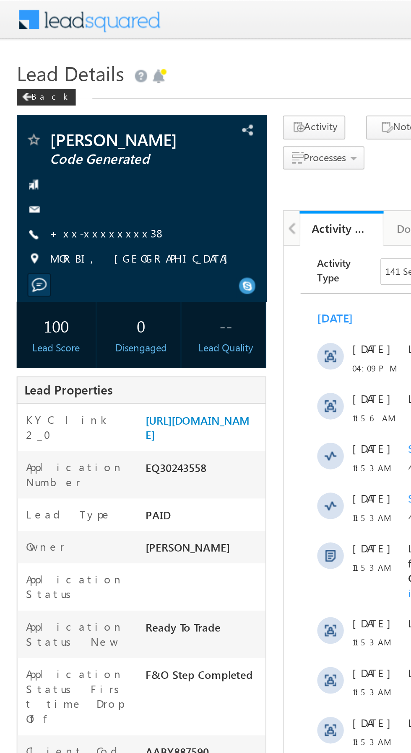
click at [48, 117] on link "+xx-xxxxxxxx38" at bounding box center [54, 117] width 59 height 7
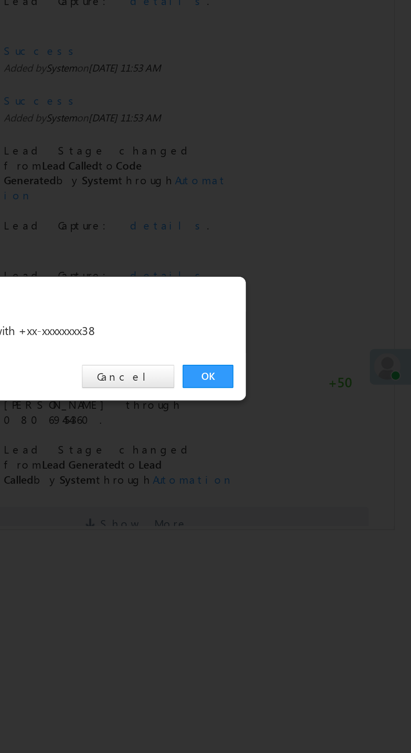
click at [302, 577] on div at bounding box center [205, 376] width 411 height 753
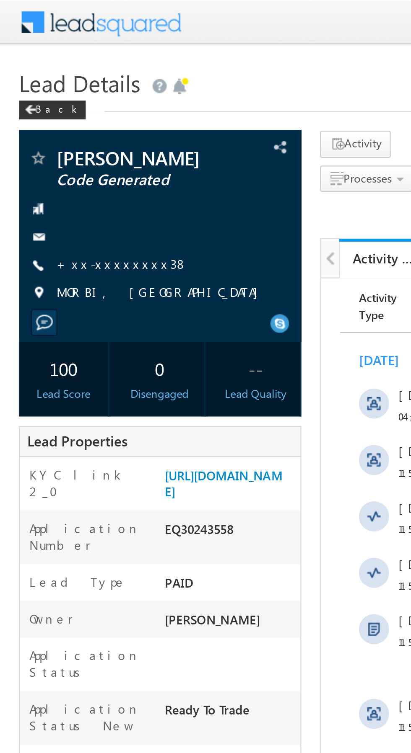
click at [48, 116] on link "+xx-xxxxxxxx38" at bounding box center [54, 117] width 59 height 7
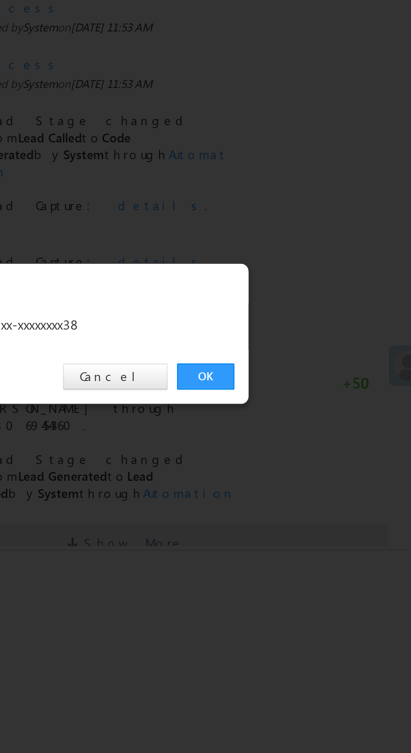
click at [308, 387] on link "OK" at bounding box center [308, 391] width 26 height 12
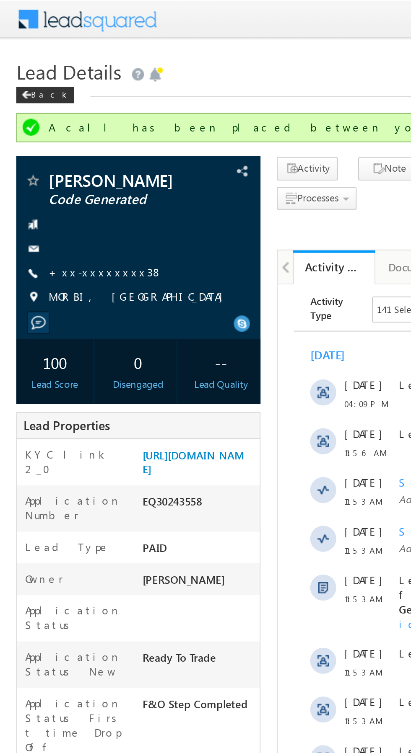
click at [51, 141] on link "+xx-xxxxxxxx38" at bounding box center [54, 140] width 59 height 7
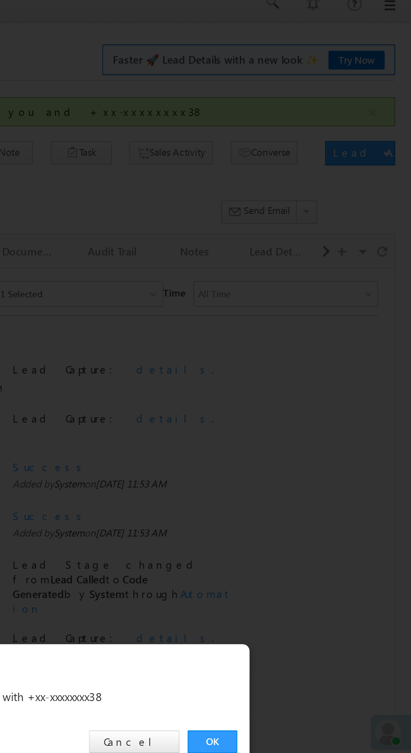
click at [302, 388] on link "OK" at bounding box center [308, 391] width 26 height 12
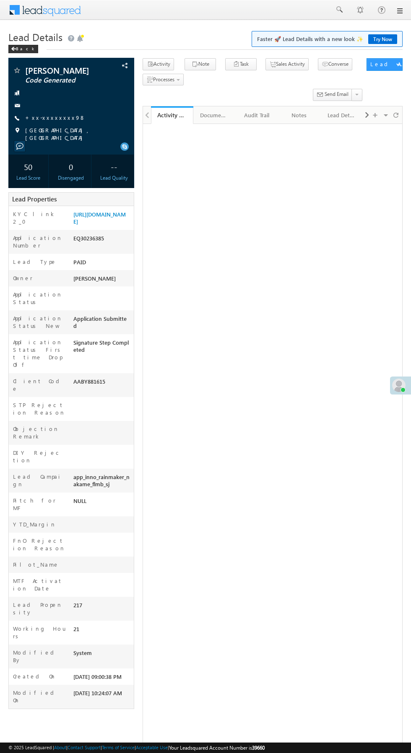
click at [52, 116] on link "+xx-xxxxxxxx98" at bounding box center [55, 117] width 60 height 7
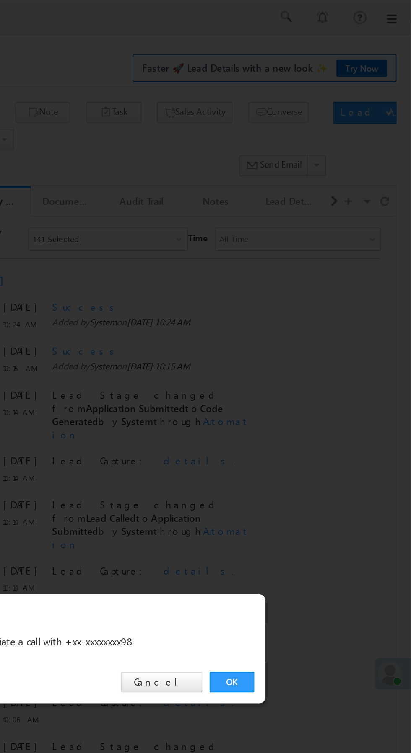
click at [310, 388] on link "OK" at bounding box center [308, 391] width 26 height 12
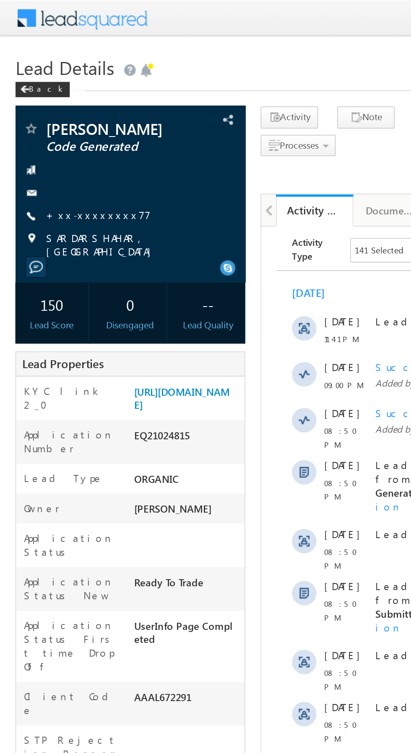
click at [50, 119] on link "+xx-xxxxxxxx77" at bounding box center [53, 117] width 57 height 7
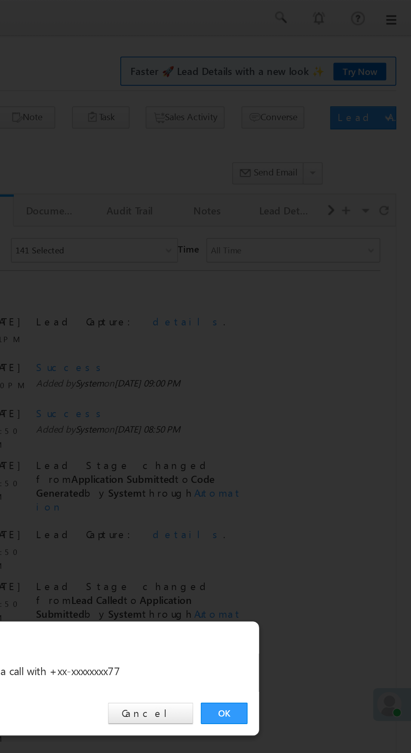
click at [308, 390] on link "OK" at bounding box center [308, 391] width 26 height 12
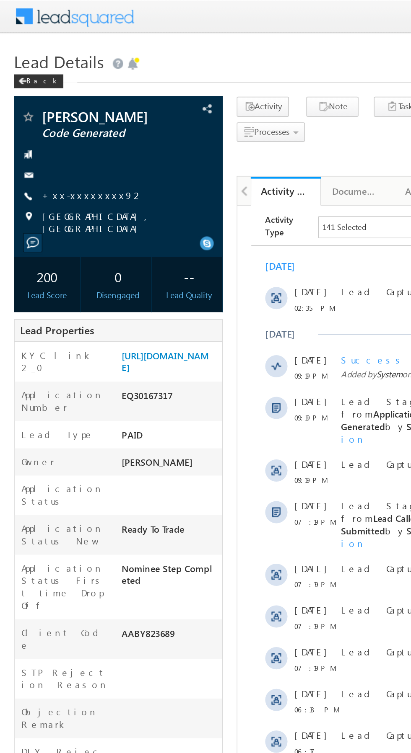
click at [50, 114] on link "+xx-xxxxxxxx92" at bounding box center [55, 117] width 61 height 7
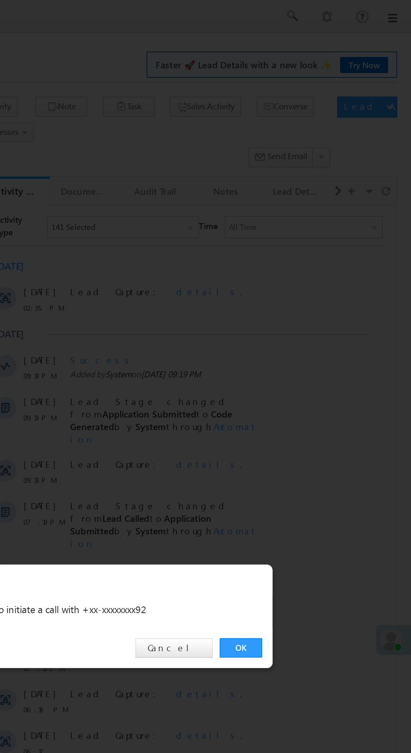
click at [308, 392] on link "OK" at bounding box center [308, 391] width 26 height 12
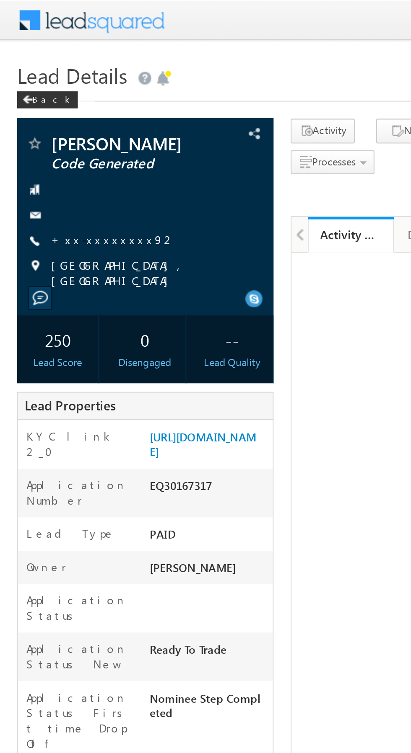
click at [50, 116] on link "+xx-xxxxxxxx92" at bounding box center [55, 117] width 61 height 7
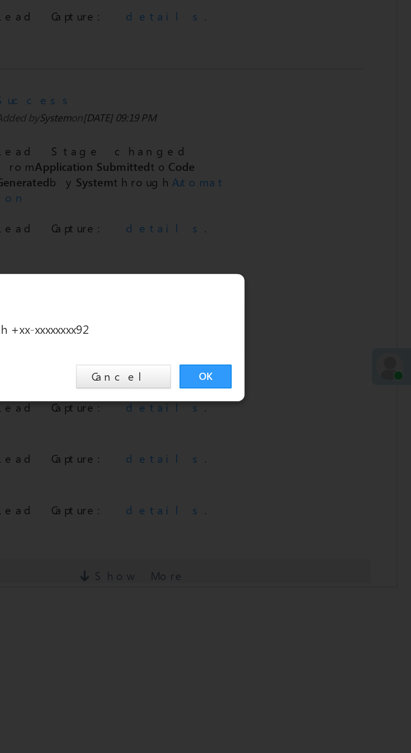
click at [307, 390] on link "OK" at bounding box center [308, 391] width 26 height 12
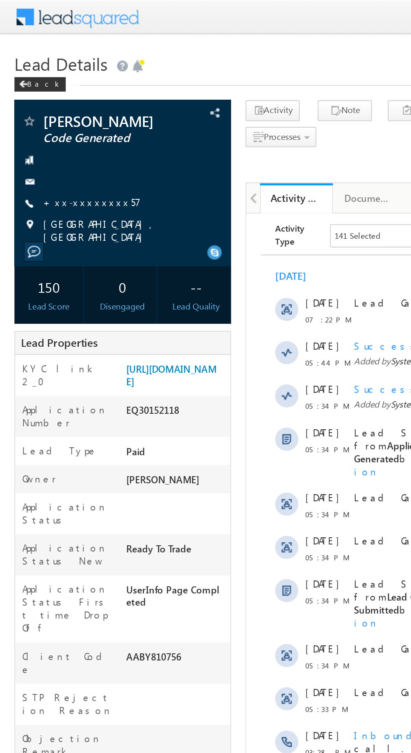
click at [53, 119] on link "+xx-xxxxxxxx57" at bounding box center [53, 117] width 57 height 7
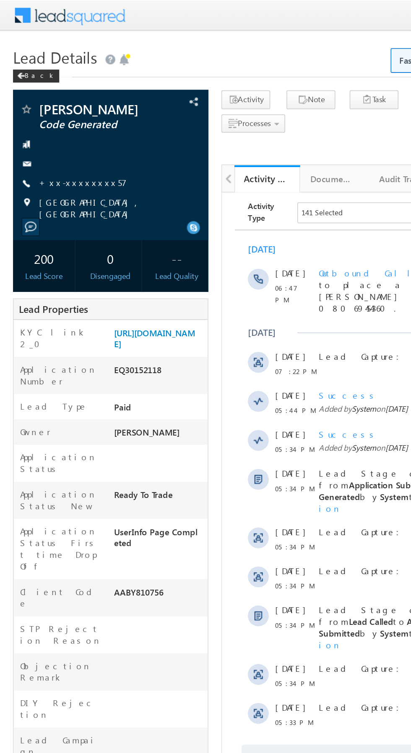
click at [55, 120] on link "+xx-xxxxxxxx57" at bounding box center [53, 117] width 57 height 7
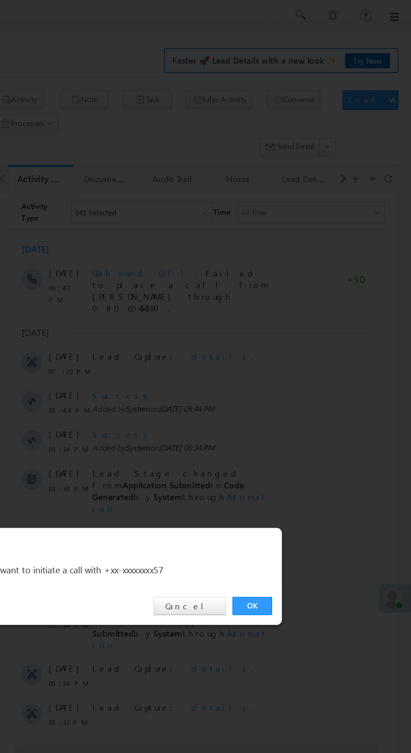
click at [307, 390] on link "OK" at bounding box center [308, 391] width 26 height 12
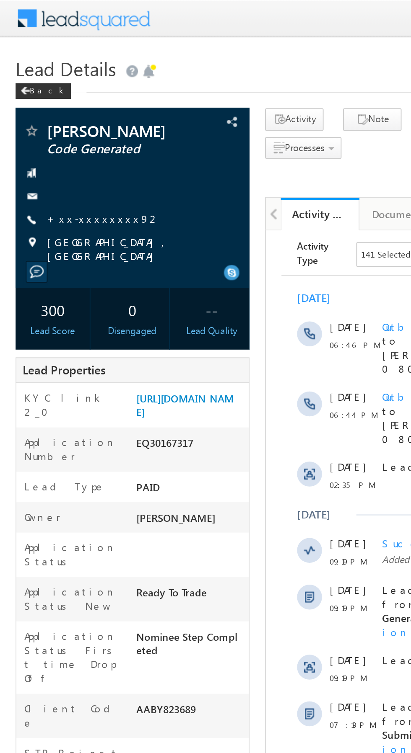
click at [52, 116] on link "+xx-xxxxxxxx92" at bounding box center [55, 117] width 61 height 7
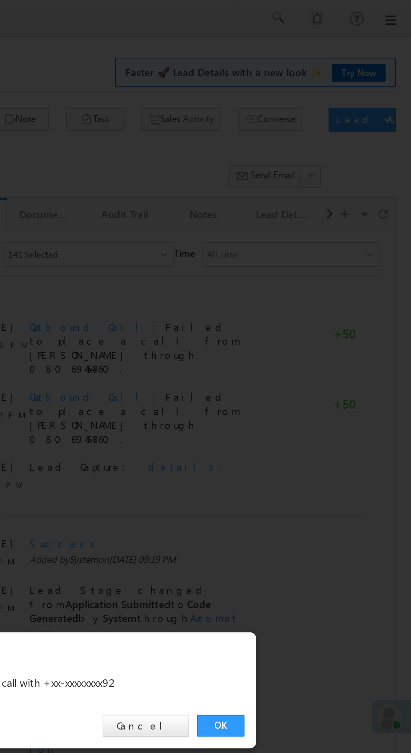
click at [304, 390] on link "OK" at bounding box center [308, 391] width 26 height 12
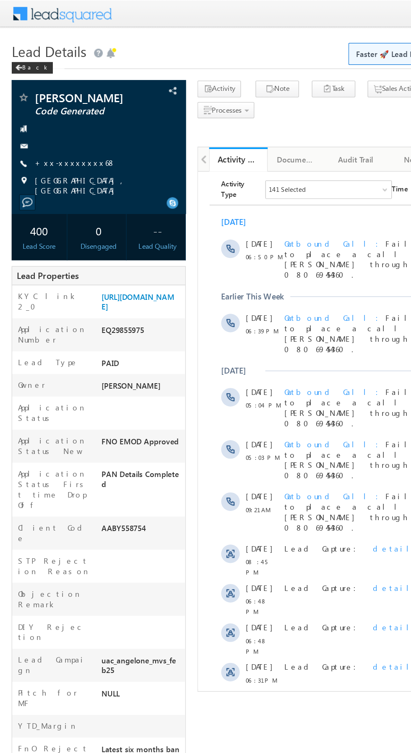
click at [51, 118] on link "+xx-xxxxxxxx68" at bounding box center [54, 117] width 58 height 7
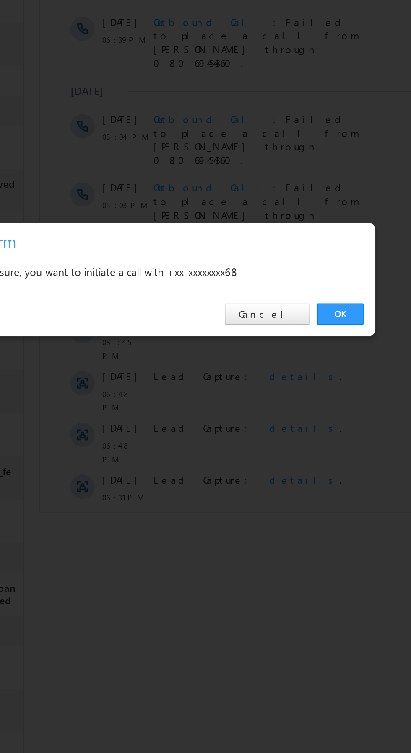
click at [308, 389] on link "OK" at bounding box center [308, 391] width 26 height 12
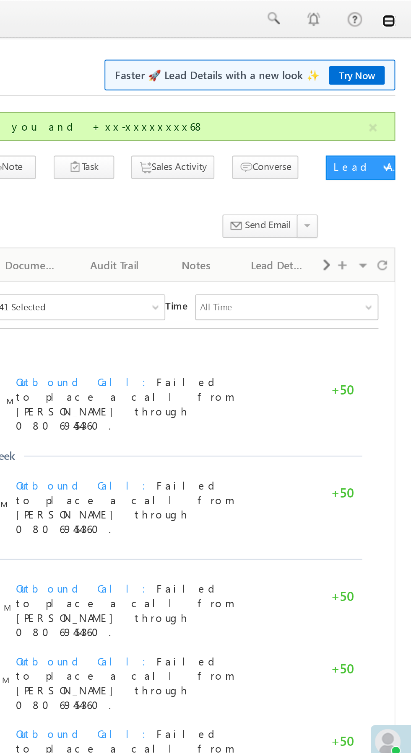
click at [399, 11] on link at bounding box center [399, 11] width 7 height 7
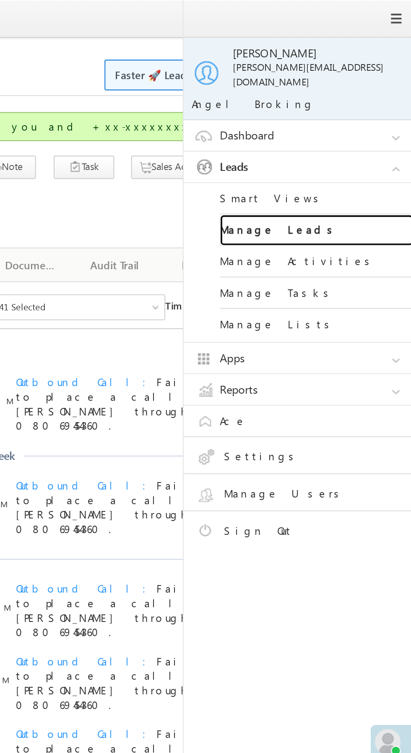
click at [363, 111] on link "Manage Leads" at bounding box center [361, 119] width 101 height 16
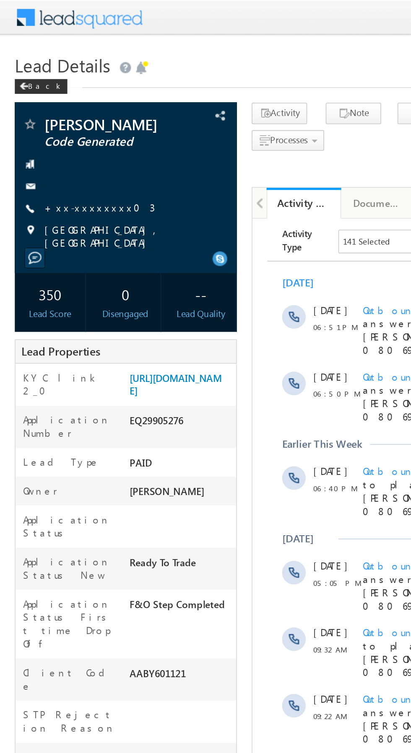
click at [52, 121] on link "+xx-xxxxxxxx03" at bounding box center [56, 117] width 62 height 7
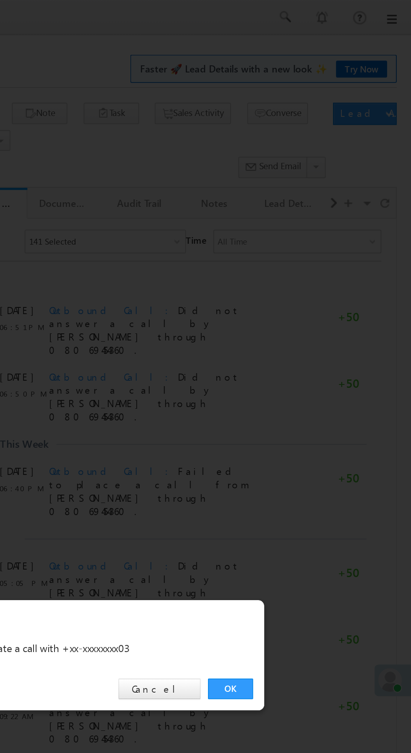
click at [304, 389] on link "OK" at bounding box center [308, 391] width 26 height 12
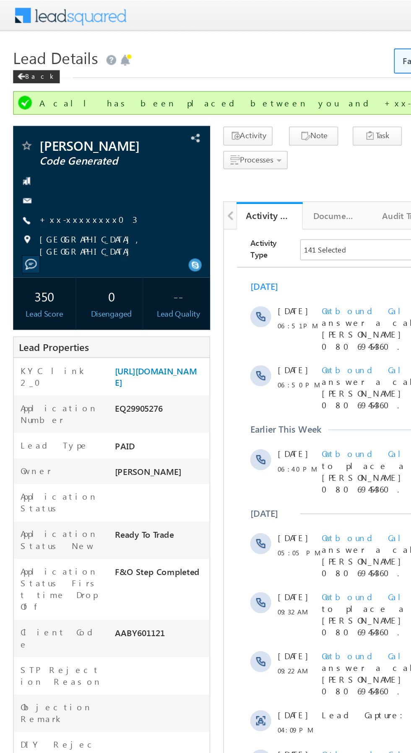
click at [52, 138] on link "+xx-xxxxxxxx03" at bounding box center [56, 140] width 62 height 7
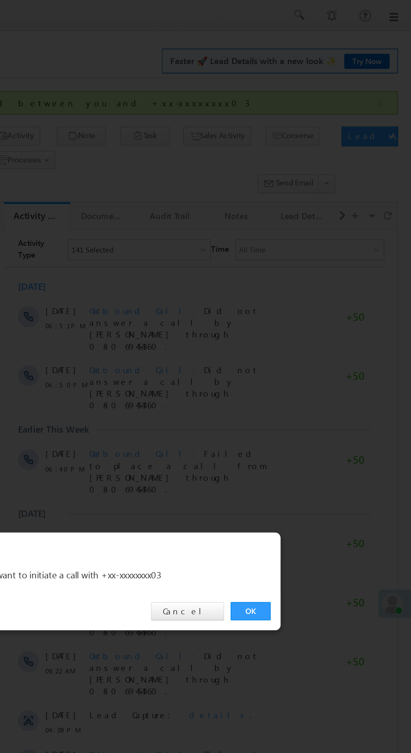
click at [309, 391] on link "OK" at bounding box center [308, 391] width 26 height 12
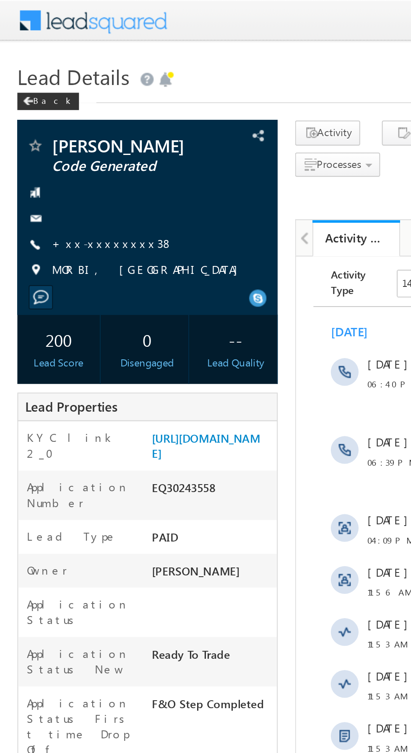
click at [49, 116] on link "+xx-xxxxxxxx38" at bounding box center [54, 117] width 59 height 7
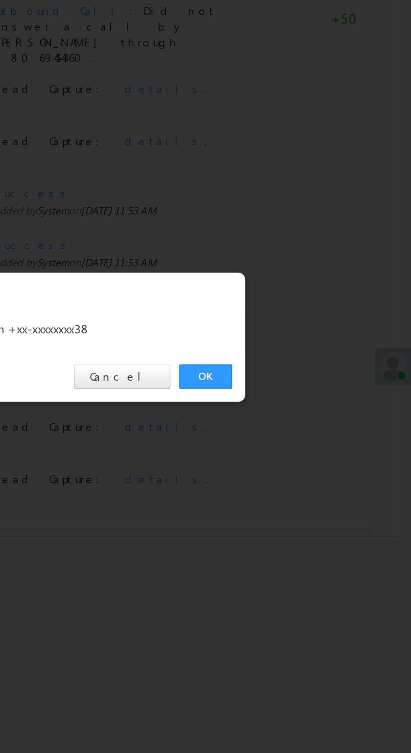
click at [309, 391] on link "OK" at bounding box center [308, 391] width 26 height 12
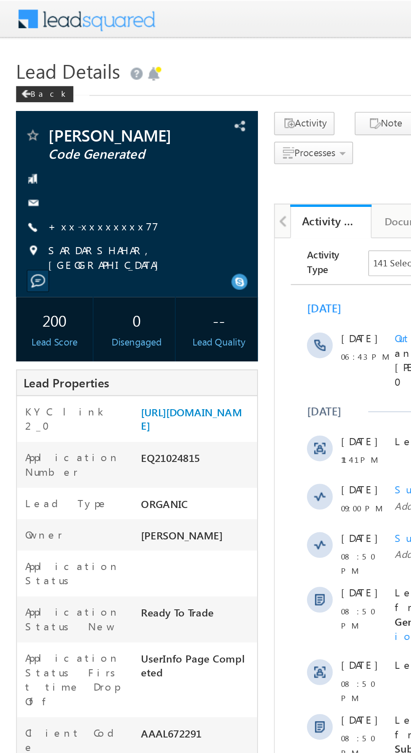
click at [50, 118] on link "+xx-xxxxxxxx77" at bounding box center [53, 117] width 57 height 7
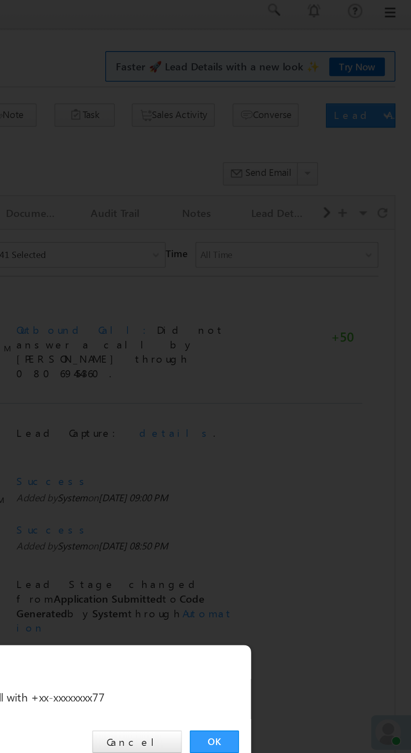
click at [308, 392] on link "OK" at bounding box center [308, 391] width 26 height 12
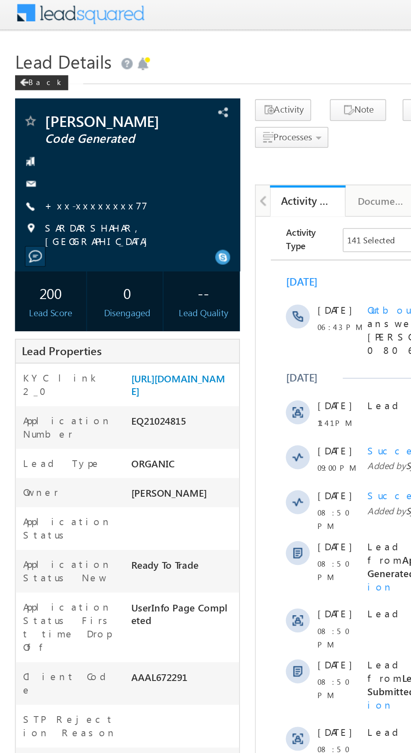
click at [52, 118] on link "+xx-xxxxxxxx77" at bounding box center [53, 117] width 57 height 7
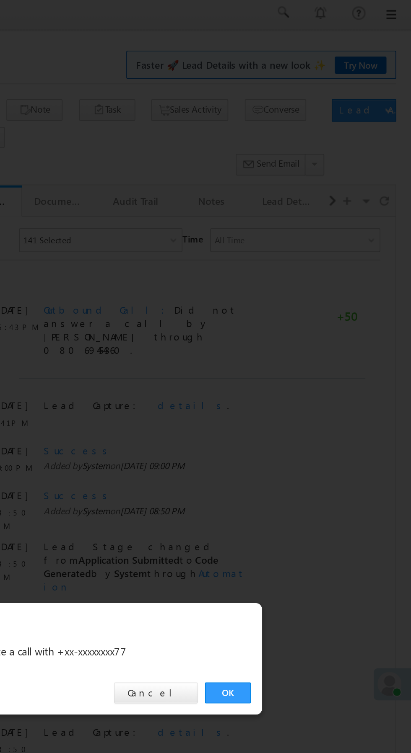
click at [304, 385] on link "OK" at bounding box center [308, 391] width 26 height 12
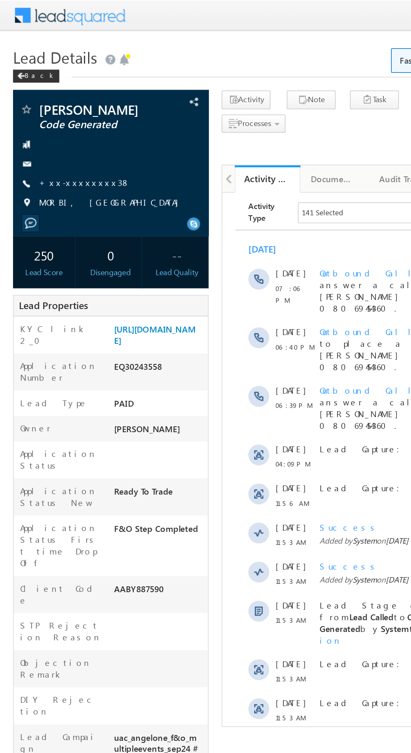
click at [51, 117] on link "+xx-xxxxxxxx38" at bounding box center [54, 117] width 59 height 7
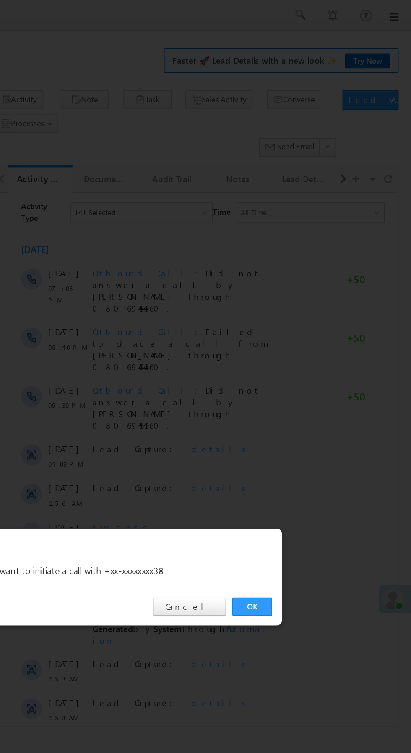
click at [308, 391] on link "OK" at bounding box center [308, 391] width 26 height 12
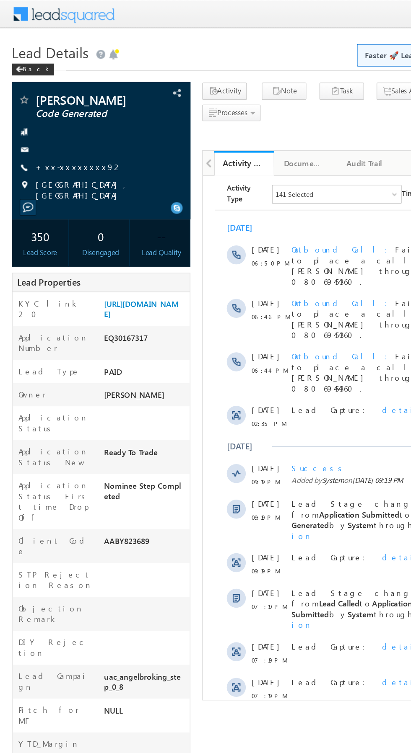
click at [52, 115] on link "+xx-xxxxxxxx92" at bounding box center [55, 117] width 61 height 7
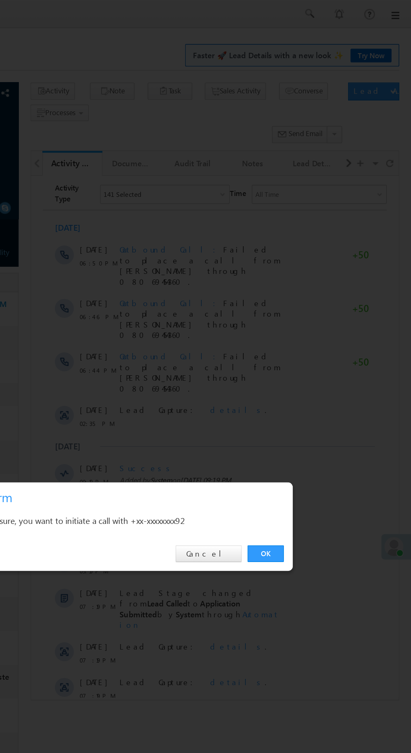
click at [308, 390] on link "OK" at bounding box center [308, 391] width 26 height 12
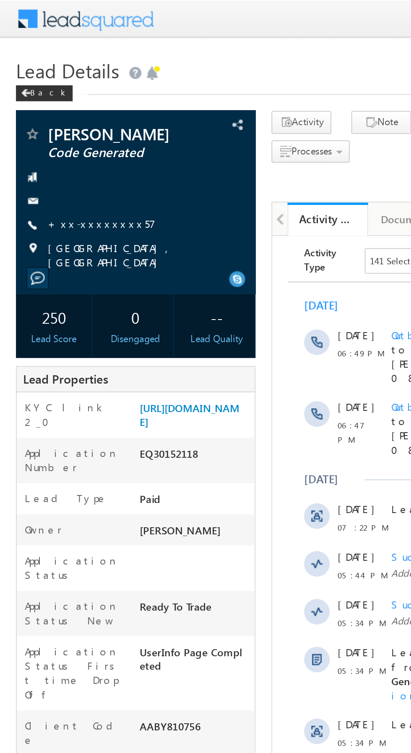
click at [43, 115] on link "+xx-xxxxxxxx57" at bounding box center [53, 117] width 57 height 7
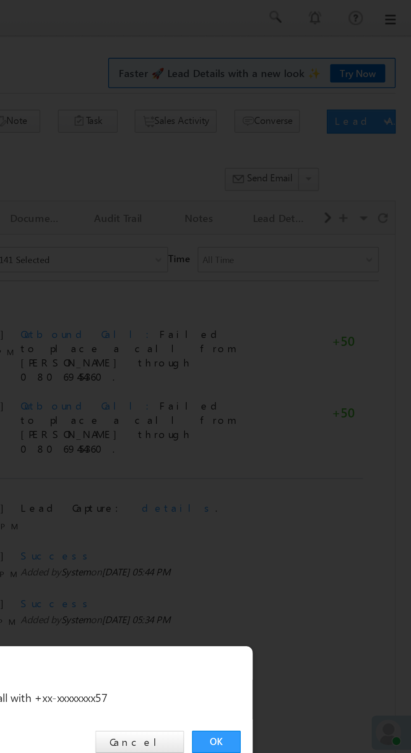
click at [311, 387] on link "OK" at bounding box center [308, 391] width 26 height 12
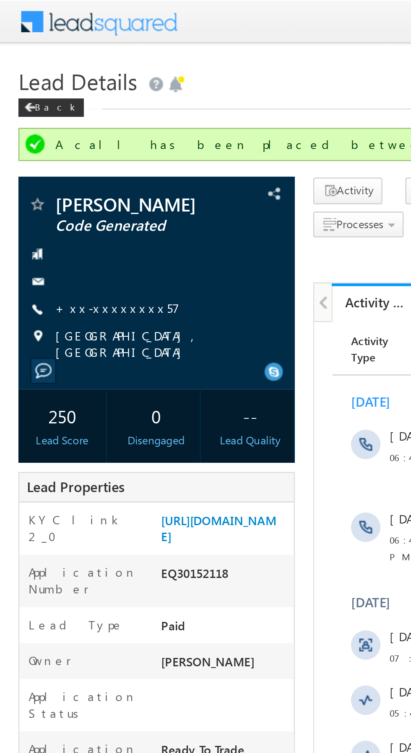
click at [53, 140] on link "+xx-xxxxxxxx57" at bounding box center [53, 140] width 57 height 7
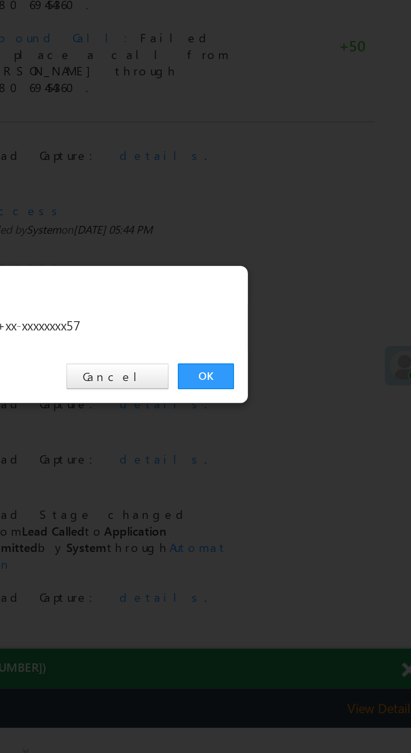
click at [305, 388] on link "OK" at bounding box center [308, 391] width 26 height 12
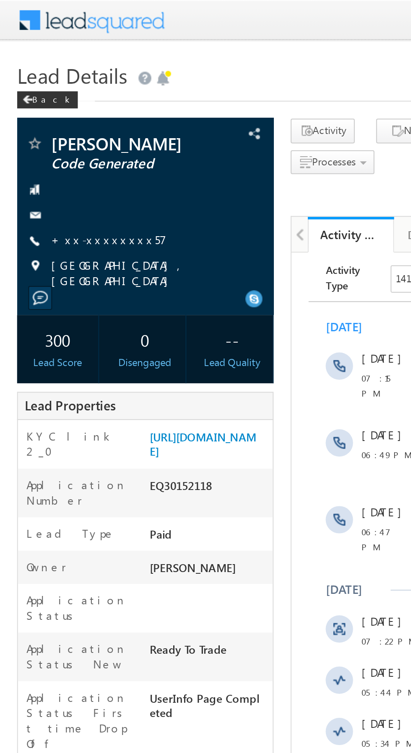
click at [49, 119] on link "+xx-xxxxxxxx57" at bounding box center [53, 117] width 57 height 7
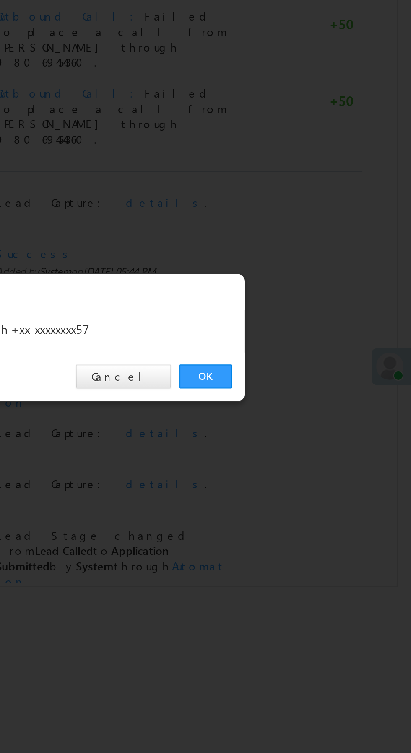
click at [303, 385] on link "OK" at bounding box center [308, 391] width 26 height 12
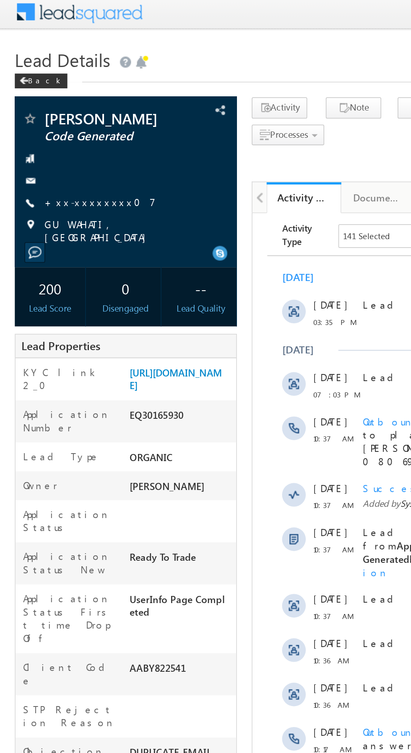
click at [51, 116] on link "+xx-xxxxxxxx07" at bounding box center [56, 117] width 63 height 7
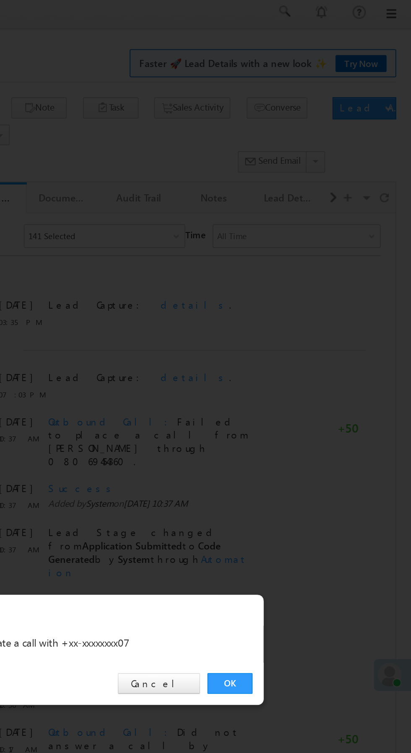
click at [308, 390] on link "OK" at bounding box center [308, 391] width 26 height 12
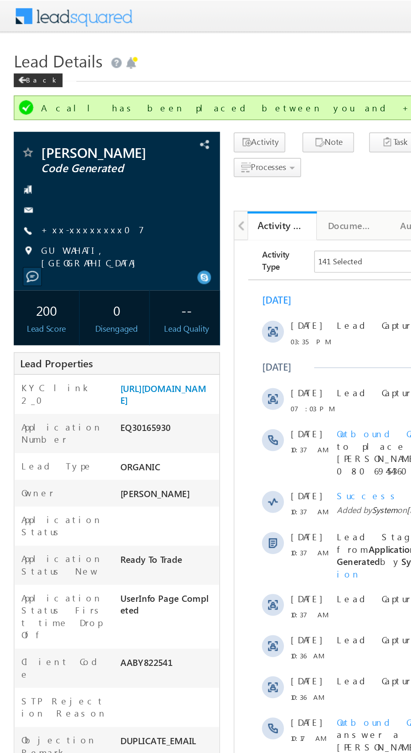
click at [55, 141] on link "+xx-xxxxxxxx07" at bounding box center [56, 140] width 63 height 7
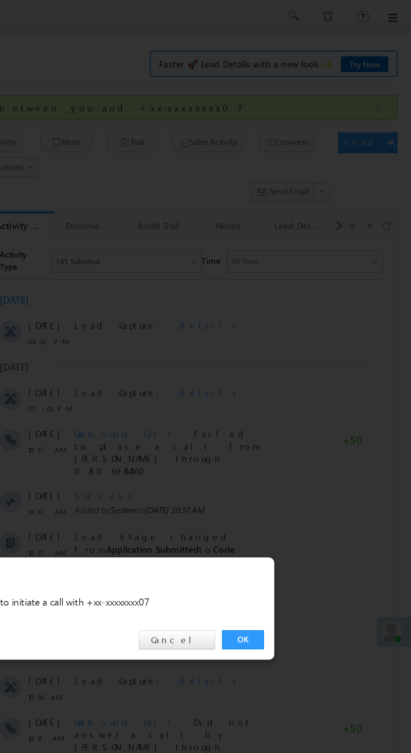
click at [305, 396] on div "OK Cancel" at bounding box center [210, 391] width 235 height 24
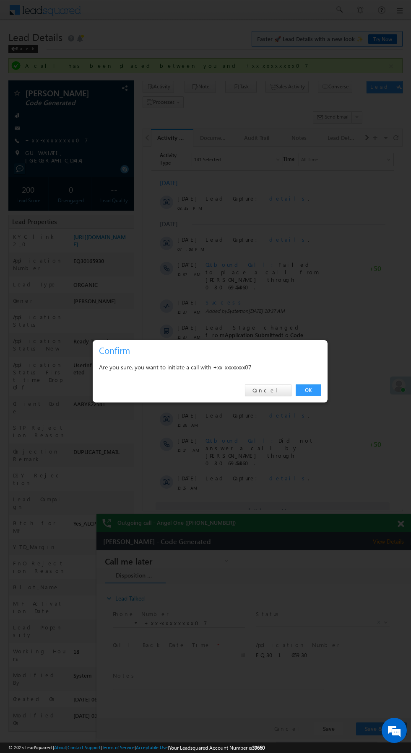
click at [328, 387] on div at bounding box center [205, 376] width 411 height 753
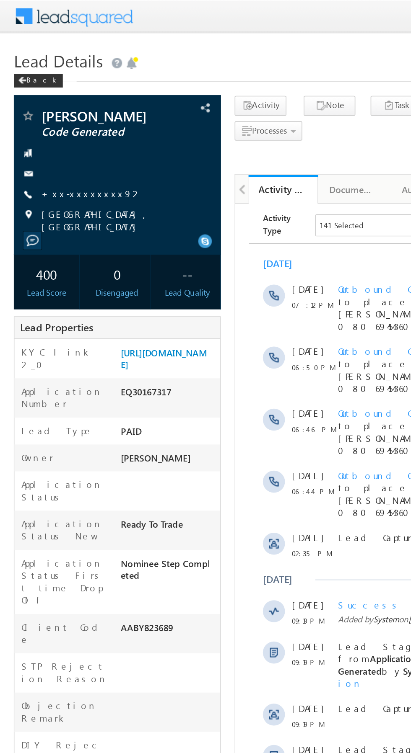
click at [49, 116] on link "+xx-xxxxxxxx92" at bounding box center [55, 117] width 61 height 7
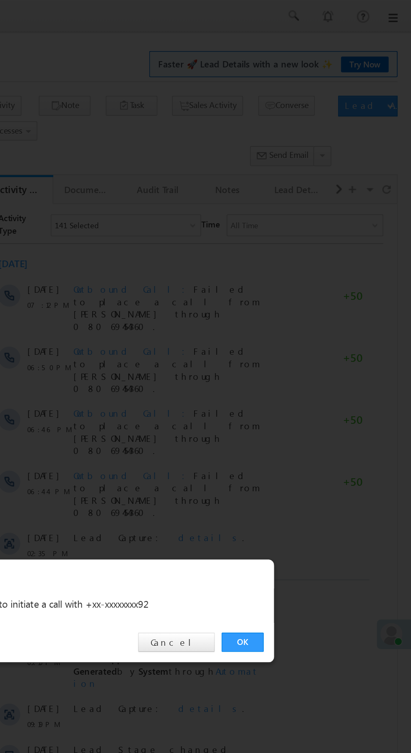
click at [302, 386] on link "OK" at bounding box center [308, 391] width 26 height 12
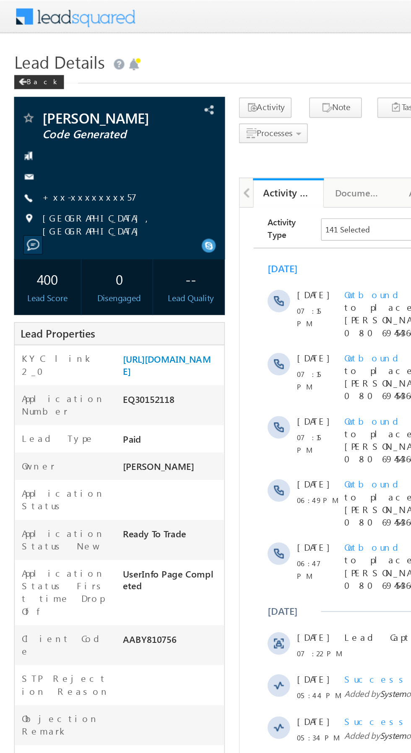
click at [56, 115] on link "+xx-xxxxxxxx57" at bounding box center [53, 117] width 57 height 7
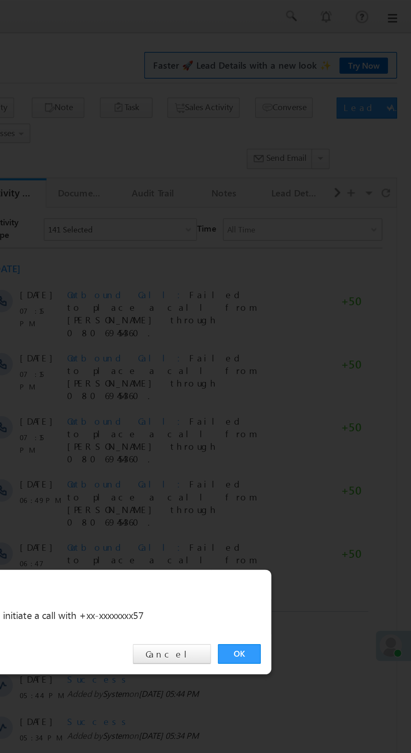
click at [304, 389] on link "OK" at bounding box center [308, 391] width 26 height 12
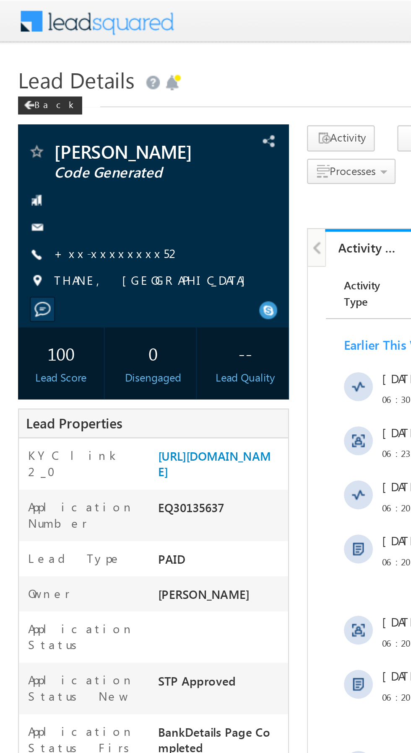
click at [53, 120] on link "+xx-xxxxxxxx52" at bounding box center [54, 117] width 59 height 7
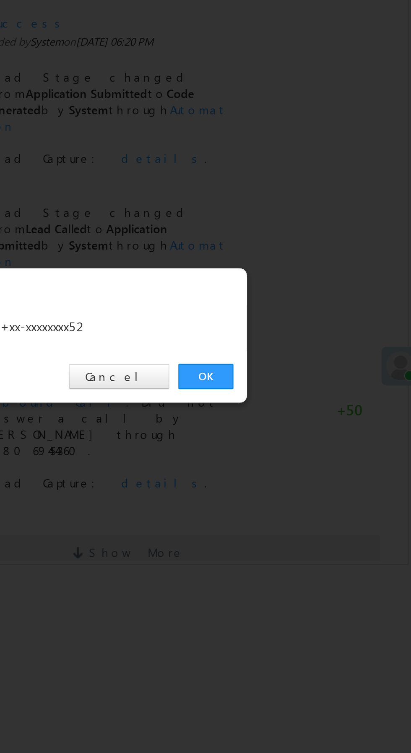
click at [306, 389] on link "OK" at bounding box center [308, 391] width 26 height 12
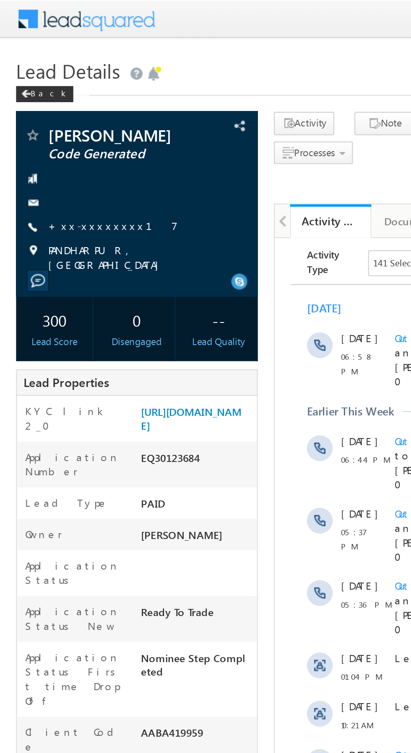
click at [55, 115] on link "+xx-xxxxxxxx17" at bounding box center [58, 117] width 67 height 7
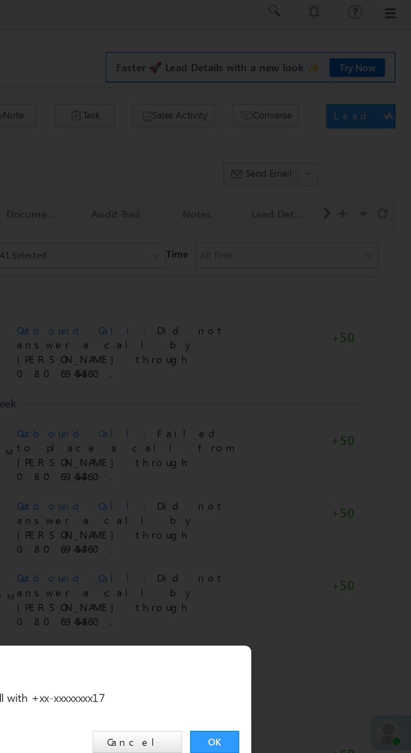
click at [306, 390] on link "OK" at bounding box center [308, 391] width 26 height 12
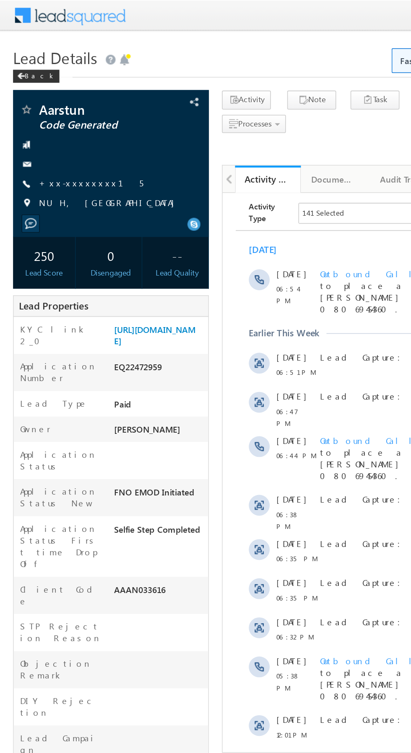
click at [57, 116] on link "+xx-xxxxxxxx15" at bounding box center [58, 117] width 67 height 7
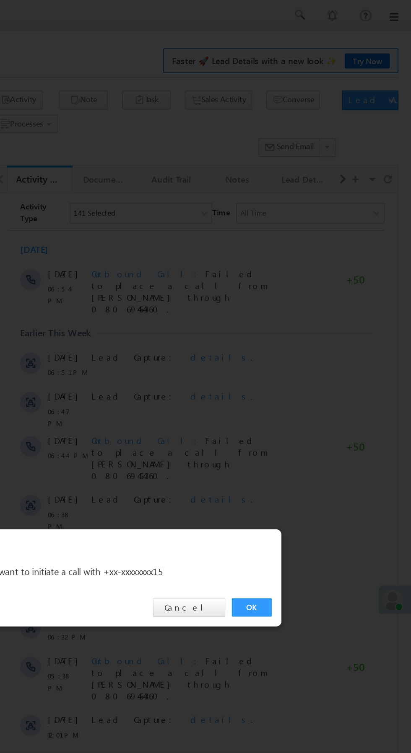
click at [309, 391] on link "OK" at bounding box center [308, 391] width 26 height 12
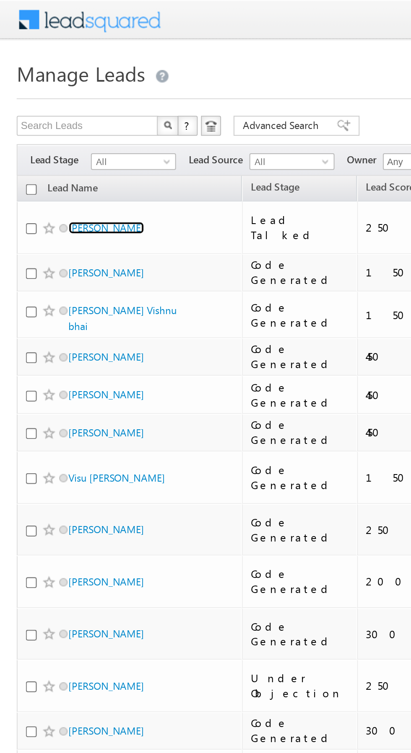
click at [52, 111] on link "[PERSON_NAME]" at bounding box center [53, 114] width 38 height 6
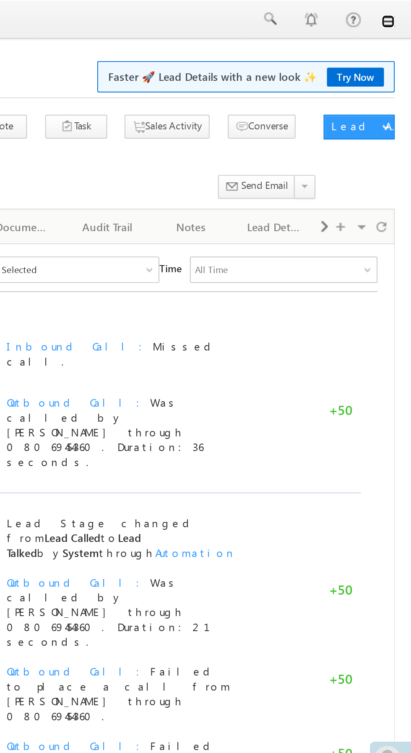
click at [399, 11] on link at bounding box center [399, 11] width 7 height 7
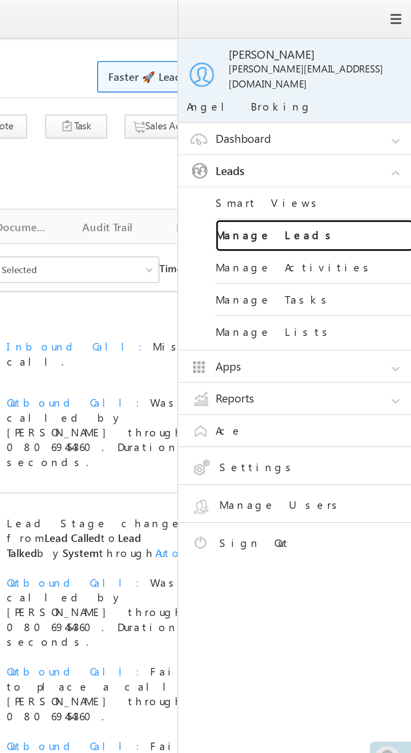
click at [385, 112] on link "Manage Leads" at bounding box center [361, 119] width 101 height 16
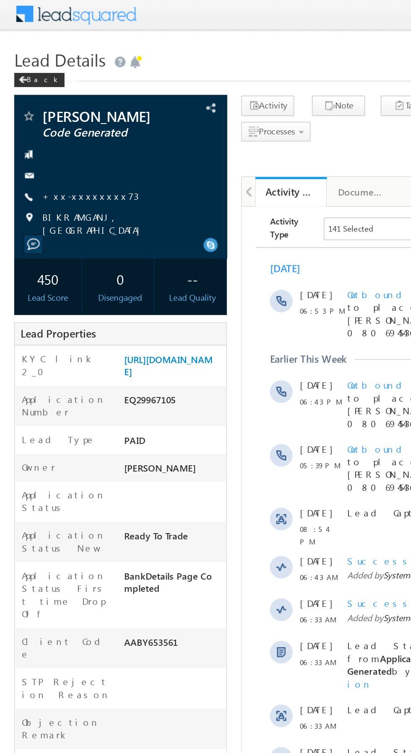
click at [50, 118] on link "+xx-xxxxxxxx73" at bounding box center [53, 117] width 57 height 7
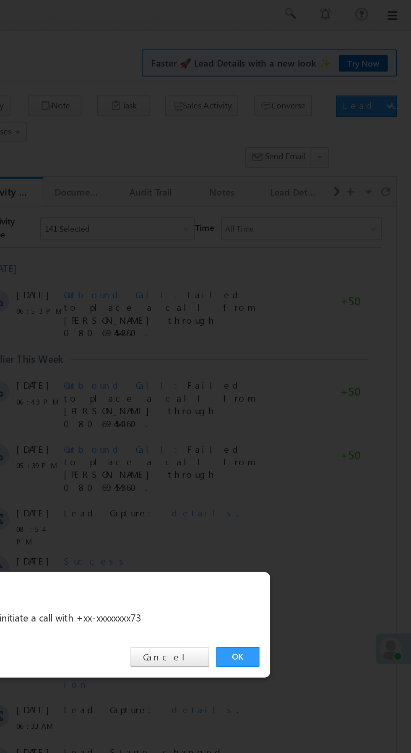
click at [306, 391] on link "OK" at bounding box center [308, 391] width 26 height 12
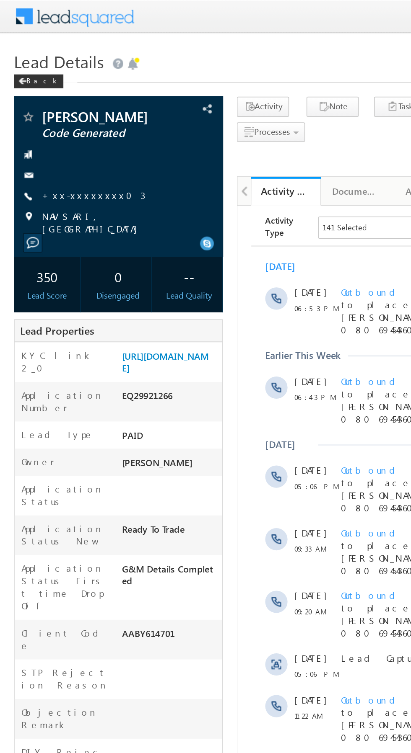
click at [51, 120] on link "+xx-xxxxxxxx03" at bounding box center [56, 117] width 62 height 7
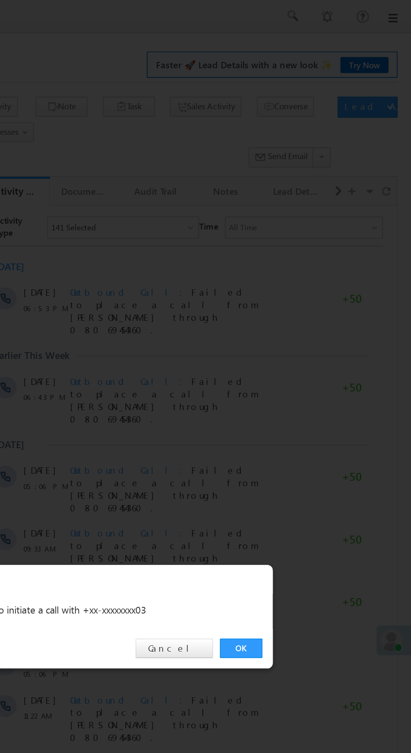
click at [305, 390] on link "OK" at bounding box center [308, 391] width 26 height 12
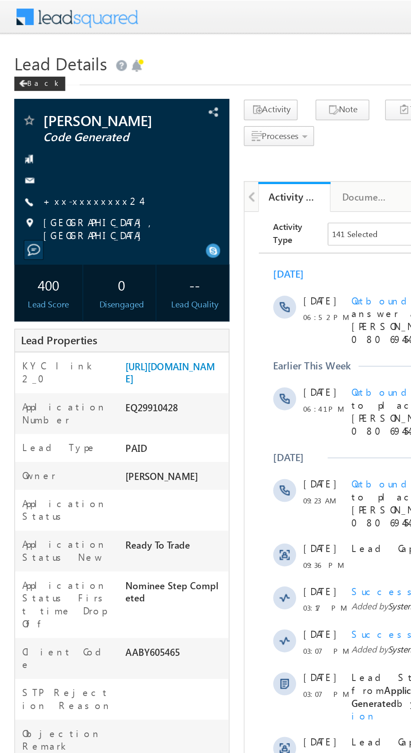
click at [50, 116] on link "+xx-xxxxxxxx24" at bounding box center [53, 117] width 57 height 7
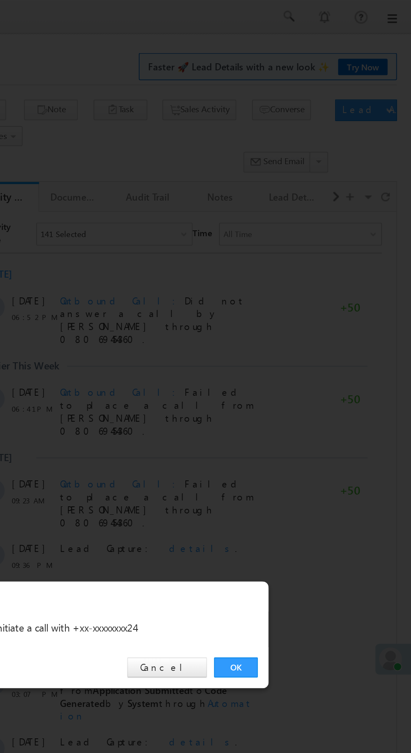
click at [305, 390] on link "OK" at bounding box center [308, 391] width 26 height 12
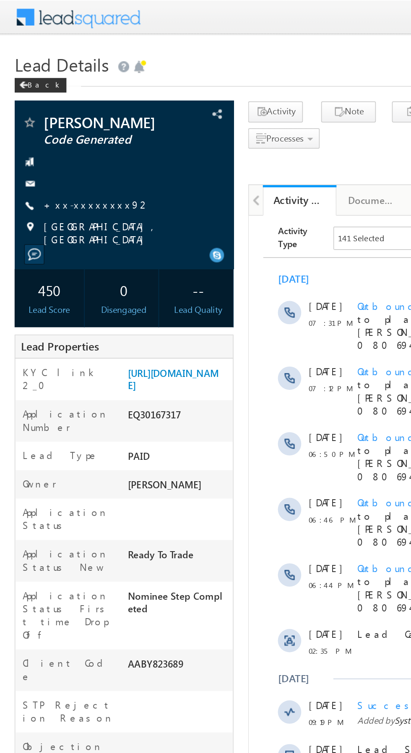
click at [49, 116] on link "+xx-xxxxxxxx92" at bounding box center [55, 117] width 61 height 7
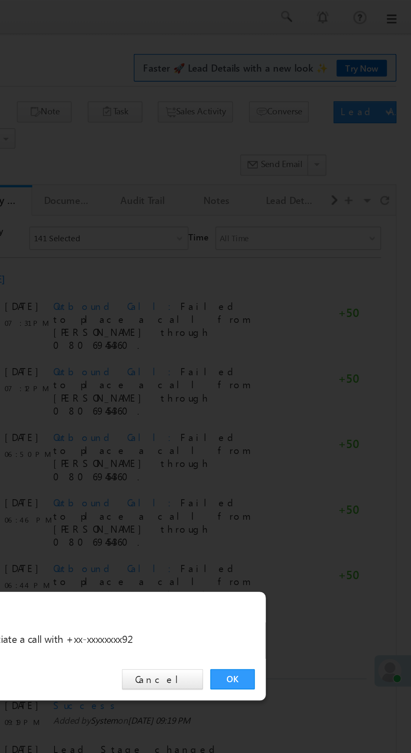
click at [307, 389] on link "OK" at bounding box center [308, 391] width 26 height 12
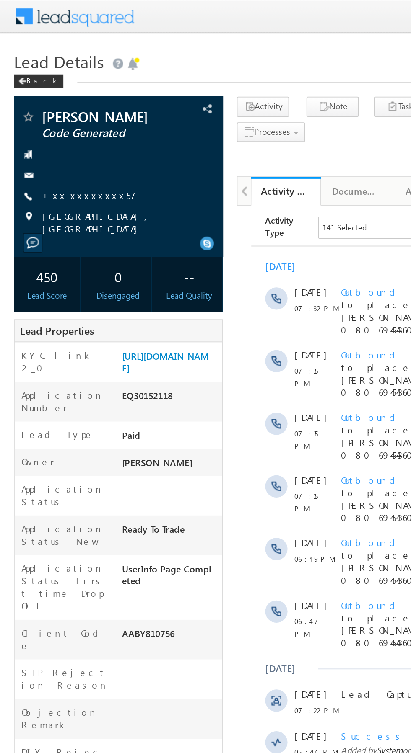
click at [57, 115] on link "+xx-xxxxxxxx57" at bounding box center [53, 117] width 57 height 7
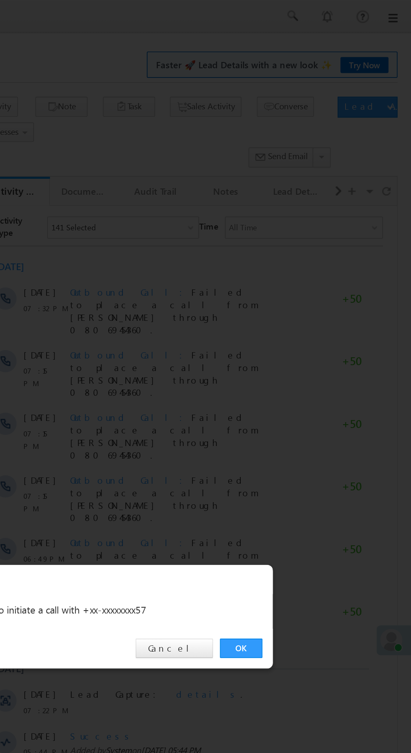
click at [307, 389] on link "OK" at bounding box center [308, 391] width 26 height 12
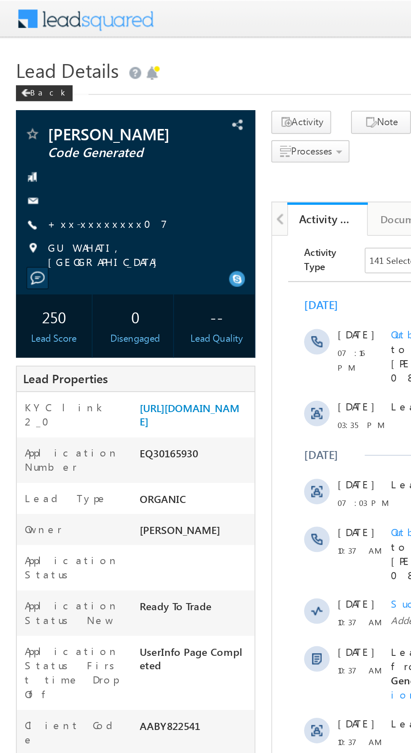
click at [55, 118] on link "+xx-xxxxxxxx07" at bounding box center [56, 117] width 63 height 7
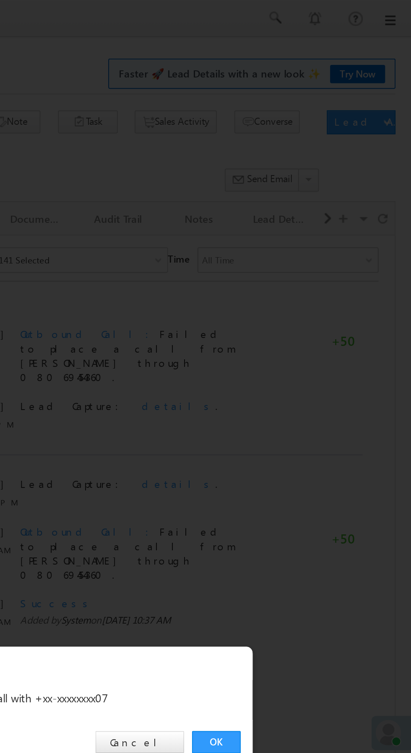
click at [309, 390] on link "OK" at bounding box center [308, 391] width 26 height 12
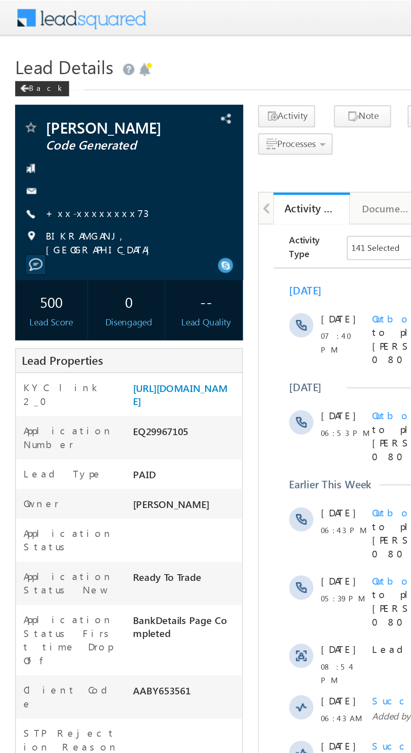
click at [47, 117] on link "+xx-xxxxxxxx73" at bounding box center [53, 117] width 57 height 7
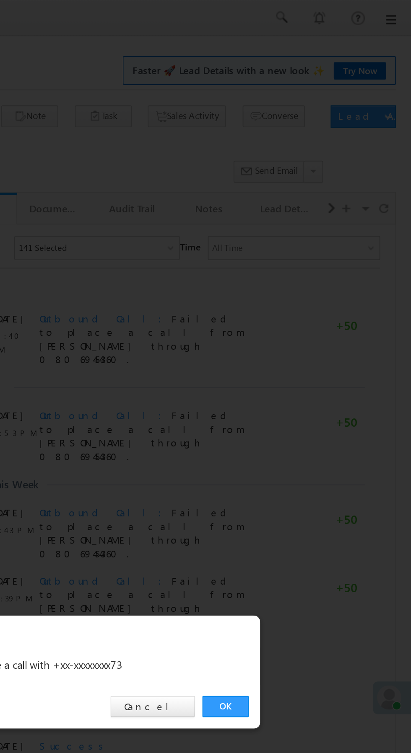
click at [308, 390] on link "OK" at bounding box center [308, 391] width 26 height 12
